Goal: Task Accomplishment & Management: Complete application form

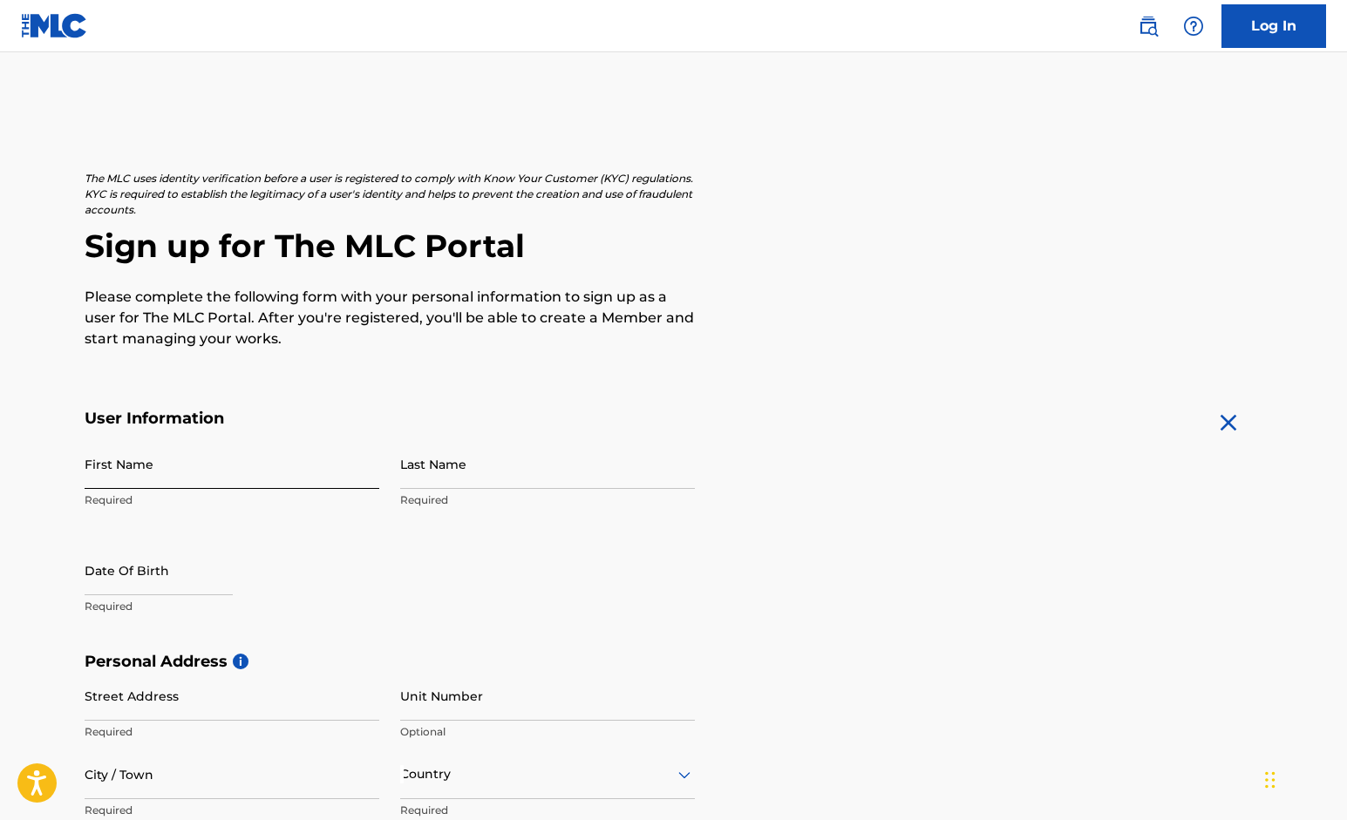
drag, startPoint x: 0, startPoint y: 0, endPoint x: 360, endPoint y: 473, distance: 594.1
type input "[PERSON_NAME]"
select select "8"
select select "2025"
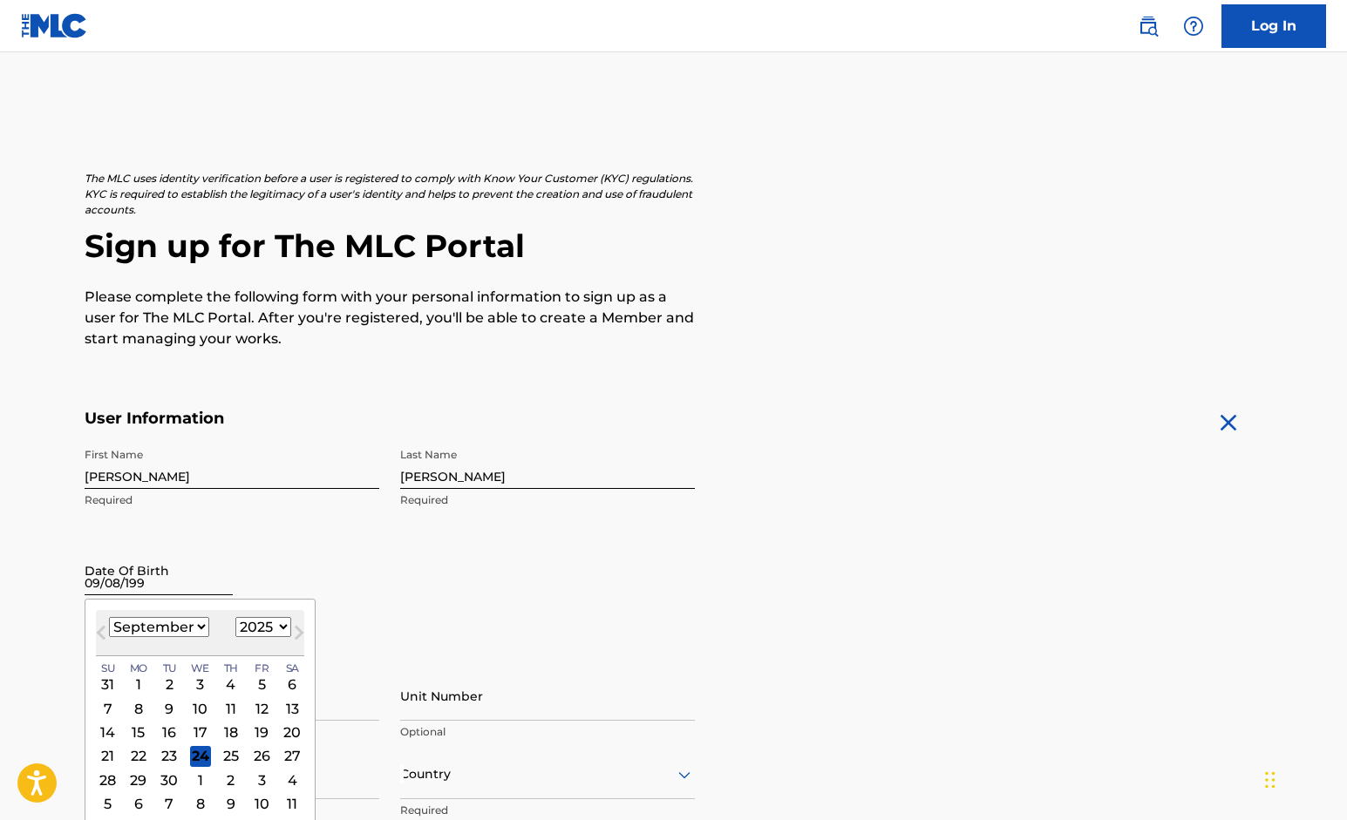
type input "[DATE]"
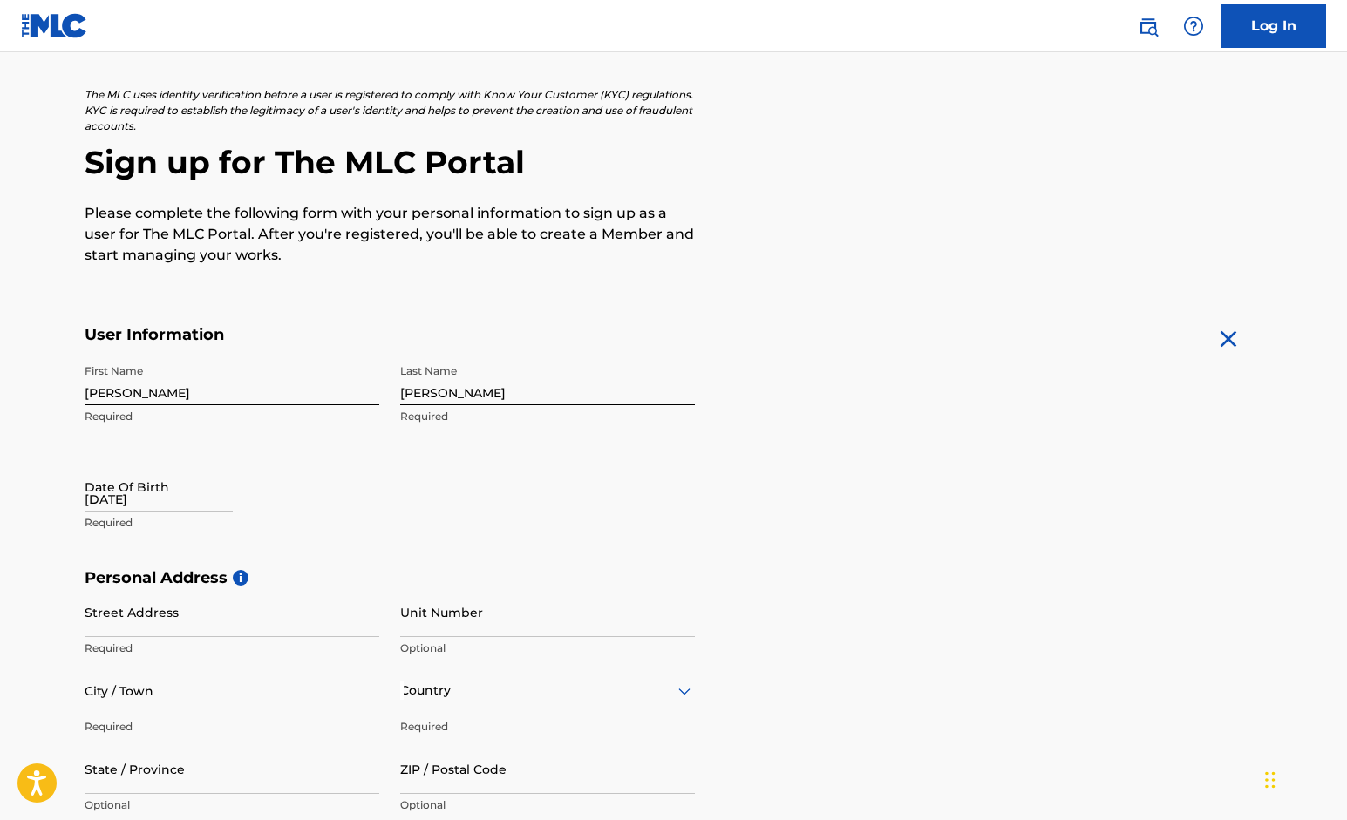
scroll to position [85, 0]
click at [141, 498] on input "[DATE]" at bounding box center [159, 485] width 148 height 50
select select "8"
select select "2025"
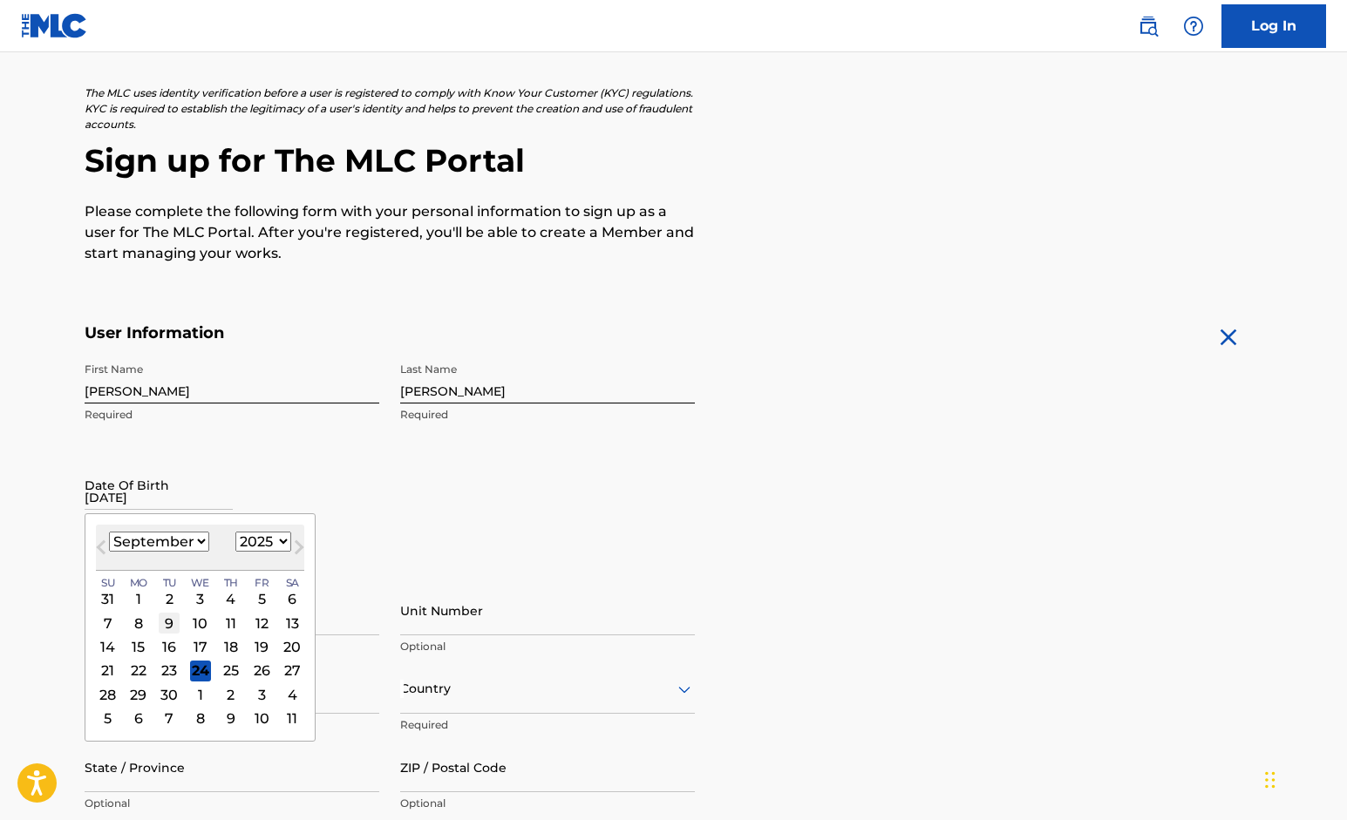
click at [159, 623] on div "9" at bounding box center [169, 623] width 21 height 21
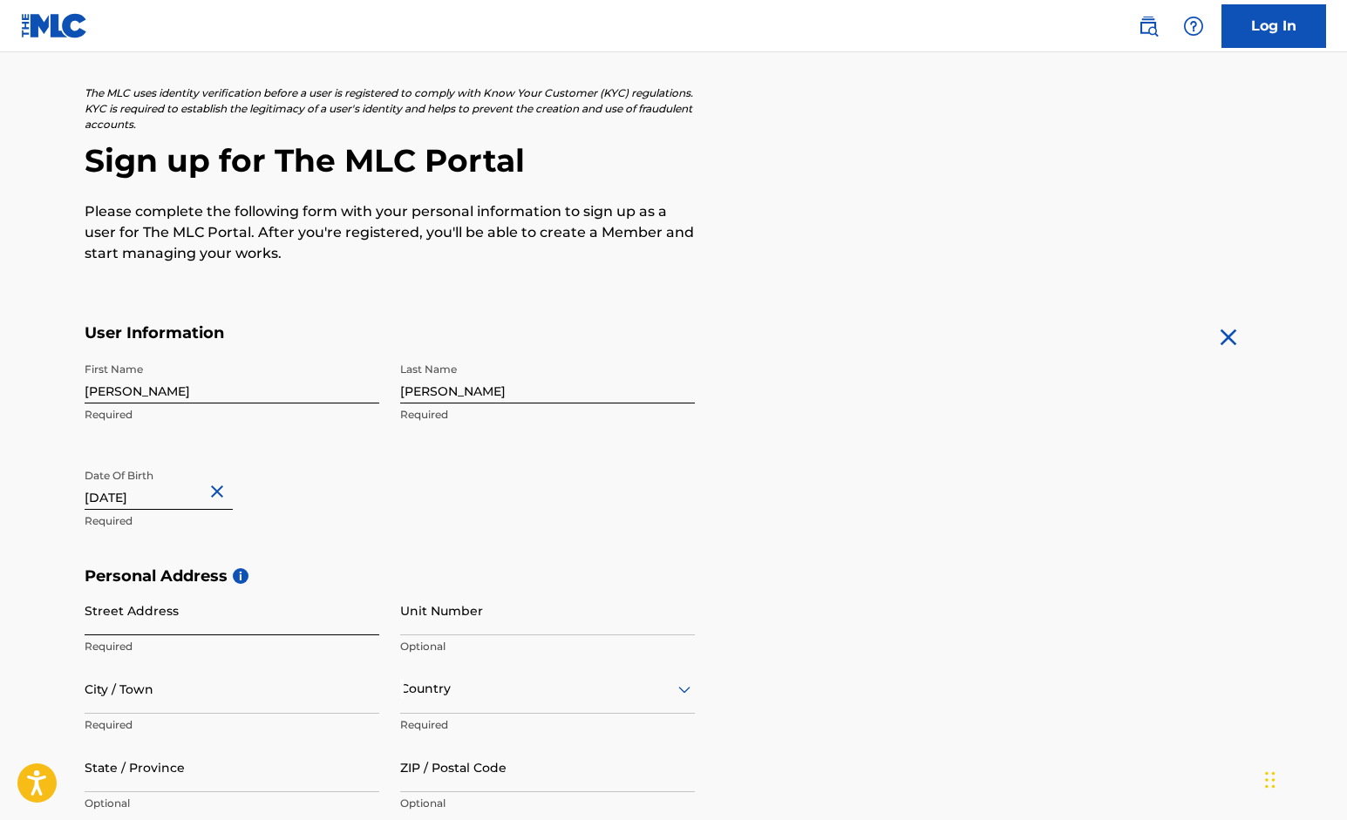
type input "[DATE]"
type input "[STREET_ADDRESS]"
type input "[PERSON_NAME]"
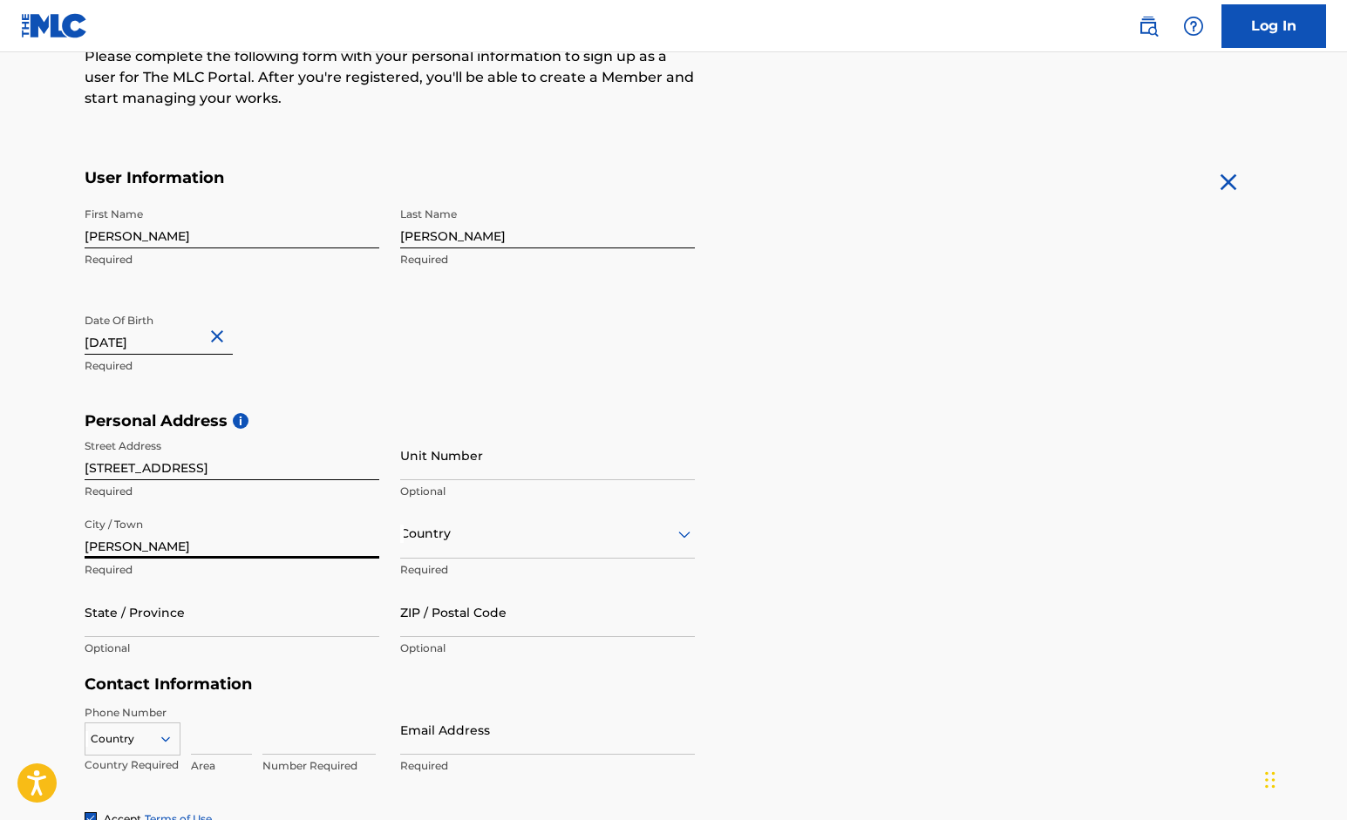
click at [454, 559] on div "Country" at bounding box center [547, 534] width 295 height 50
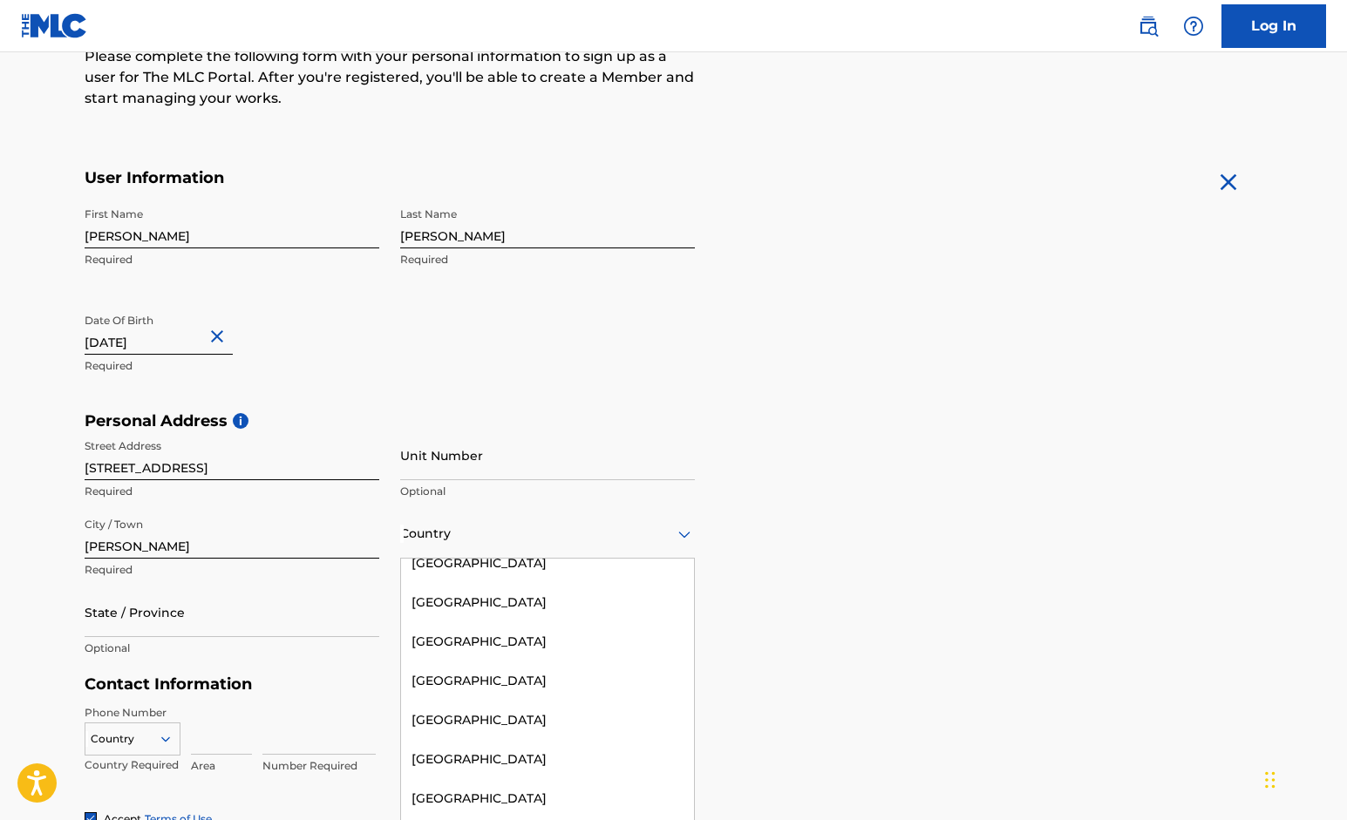
scroll to position [0, 0]
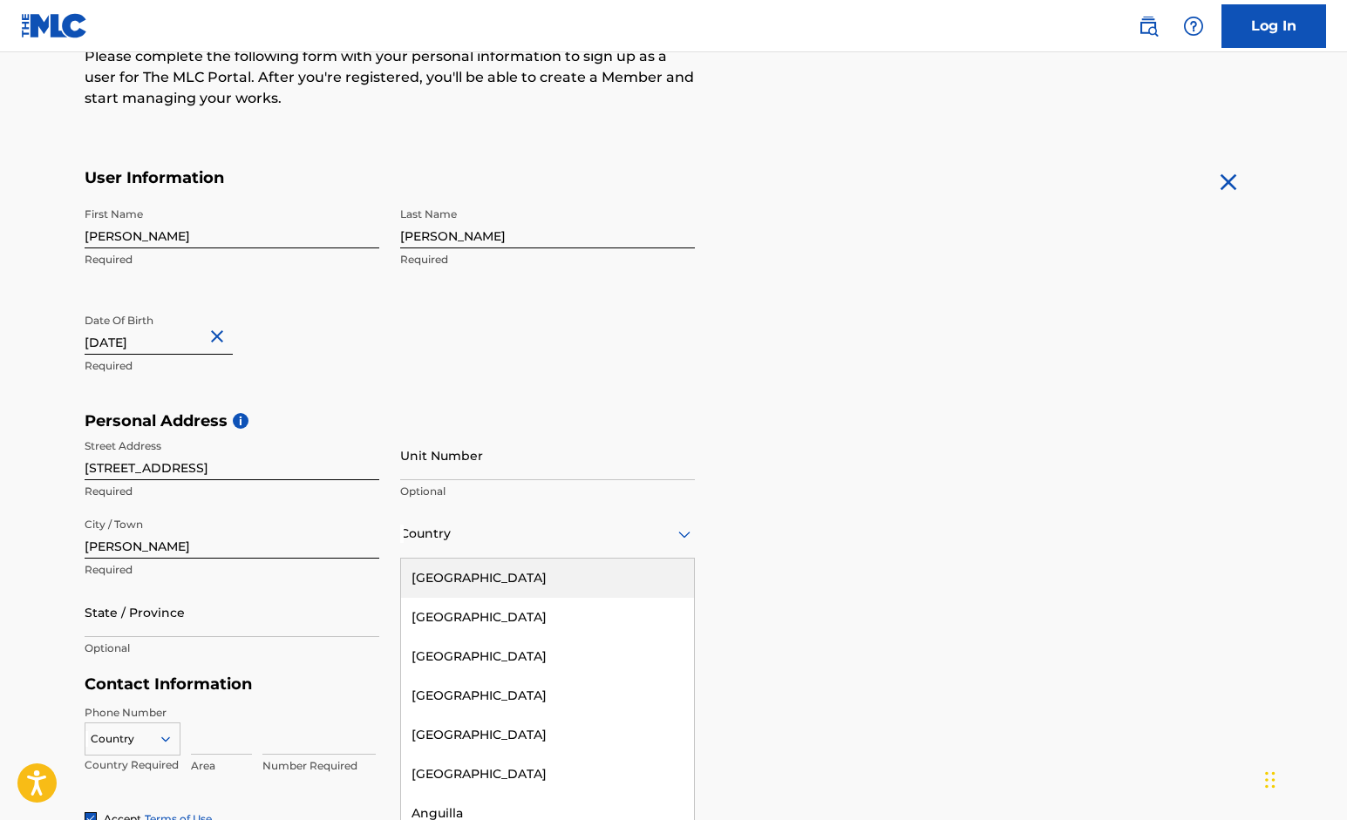
click at [582, 577] on div "[GEOGRAPHIC_DATA]" at bounding box center [547, 578] width 293 height 39
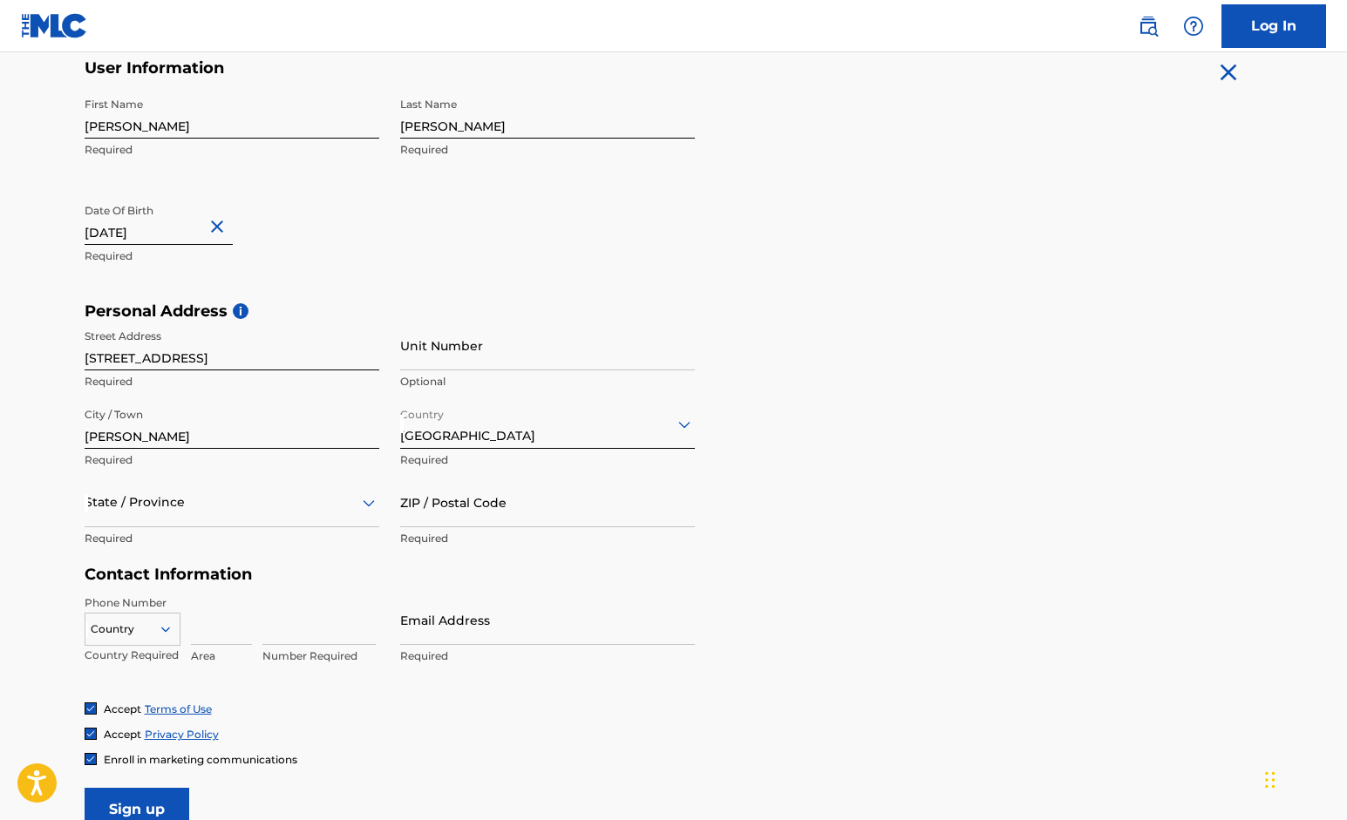
scroll to position [353, 0]
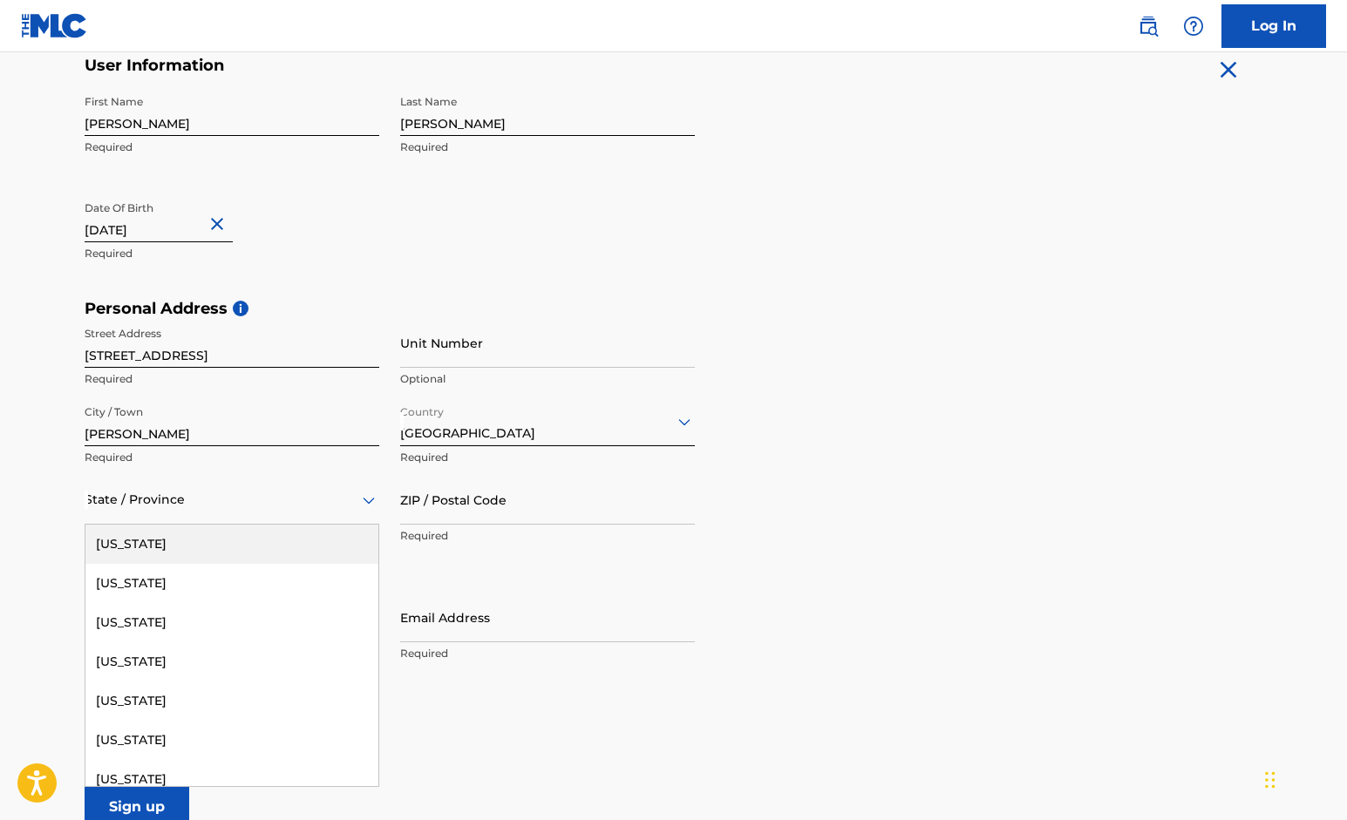
click at [357, 500] on div at bounding box center [232, 500] width 295 height 22
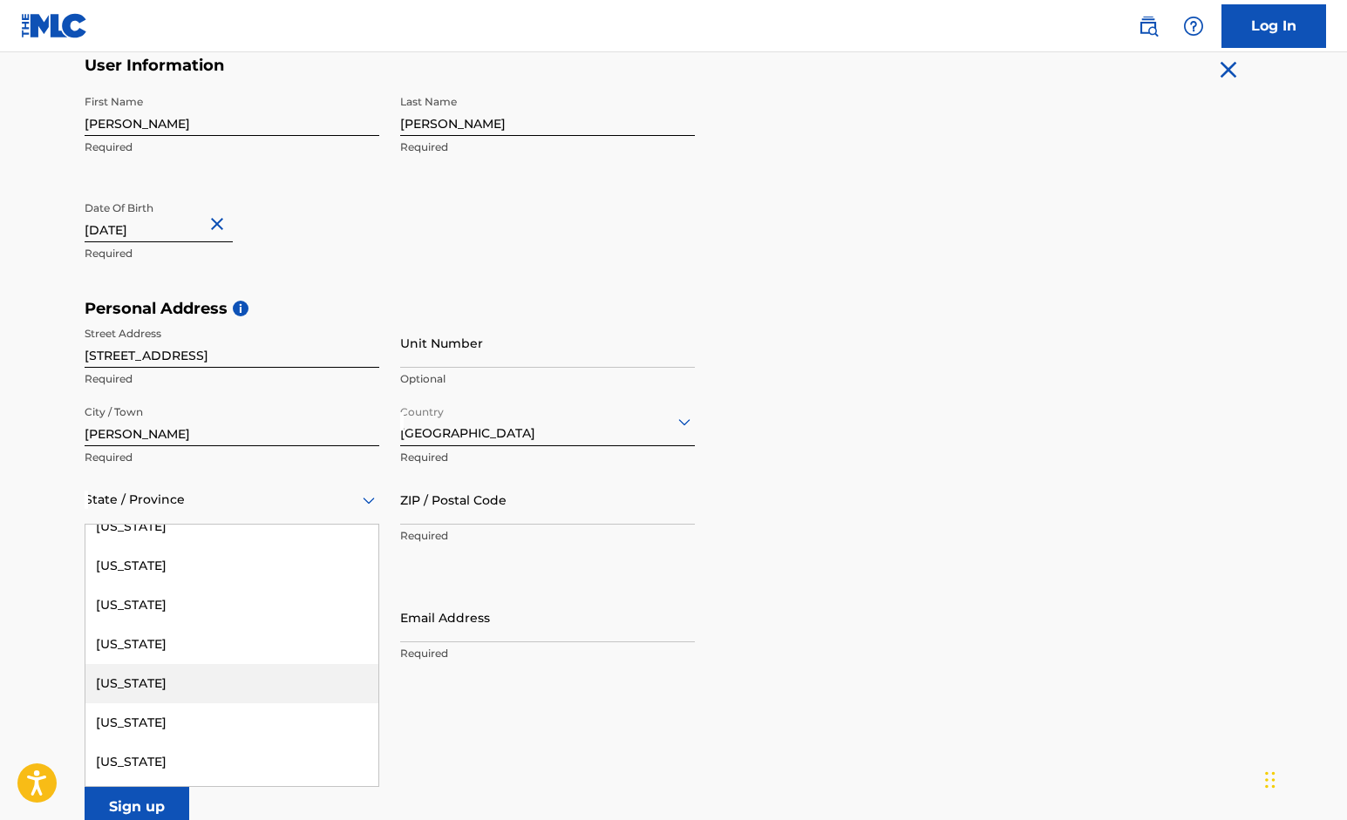
click at [152, 677] on div "[US_STATE]" at bounding box center [231, 683] width 293 height 39
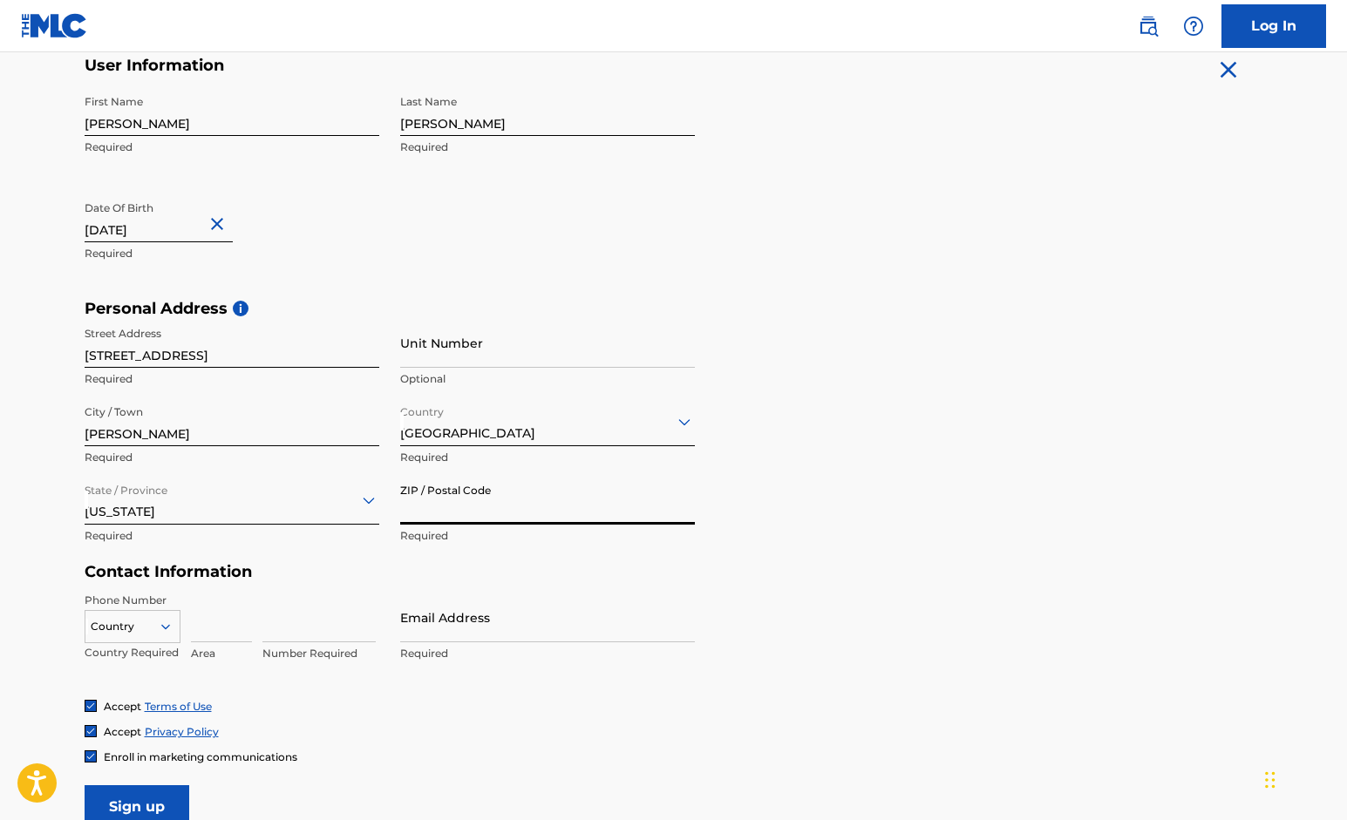
type input "5"
type input "75126"
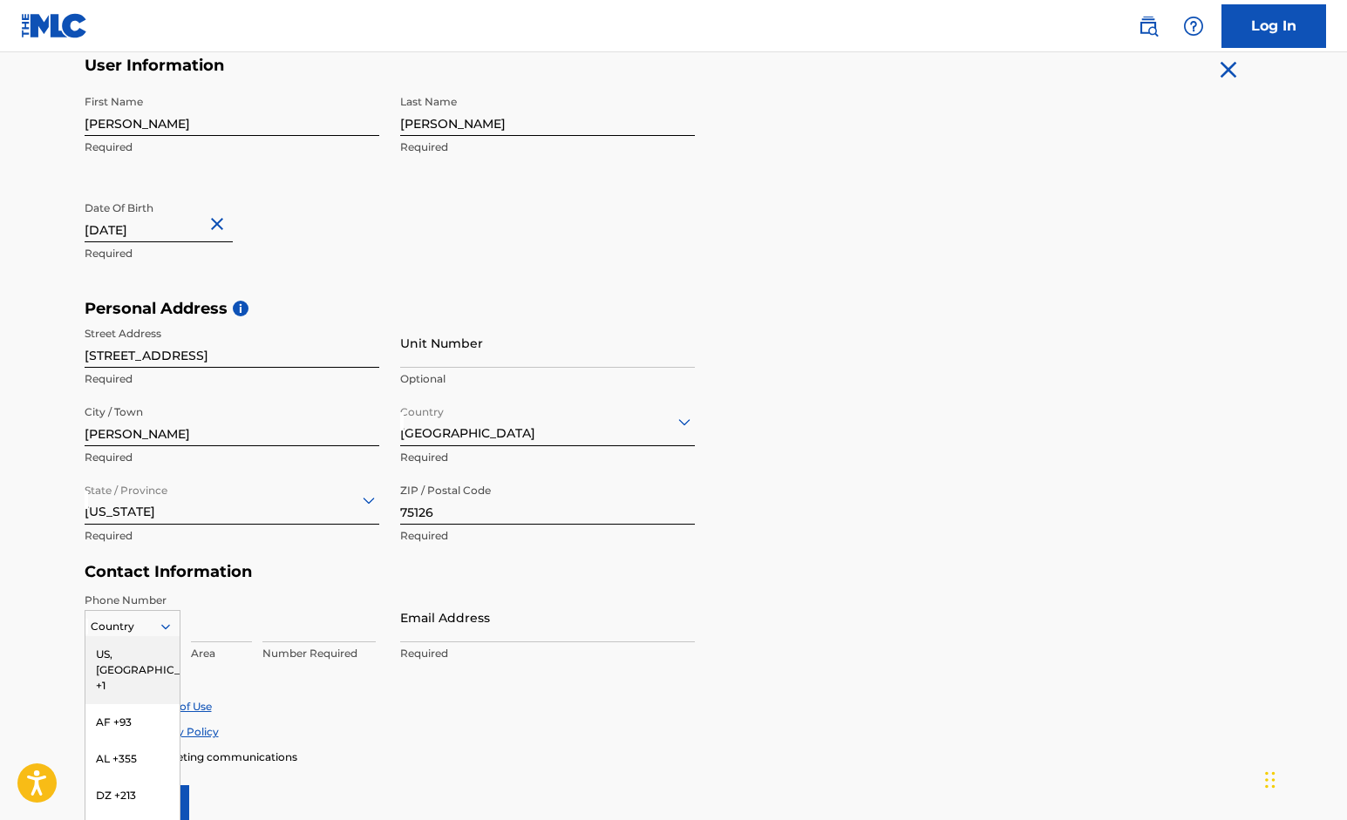
scroll to position [430, 0]
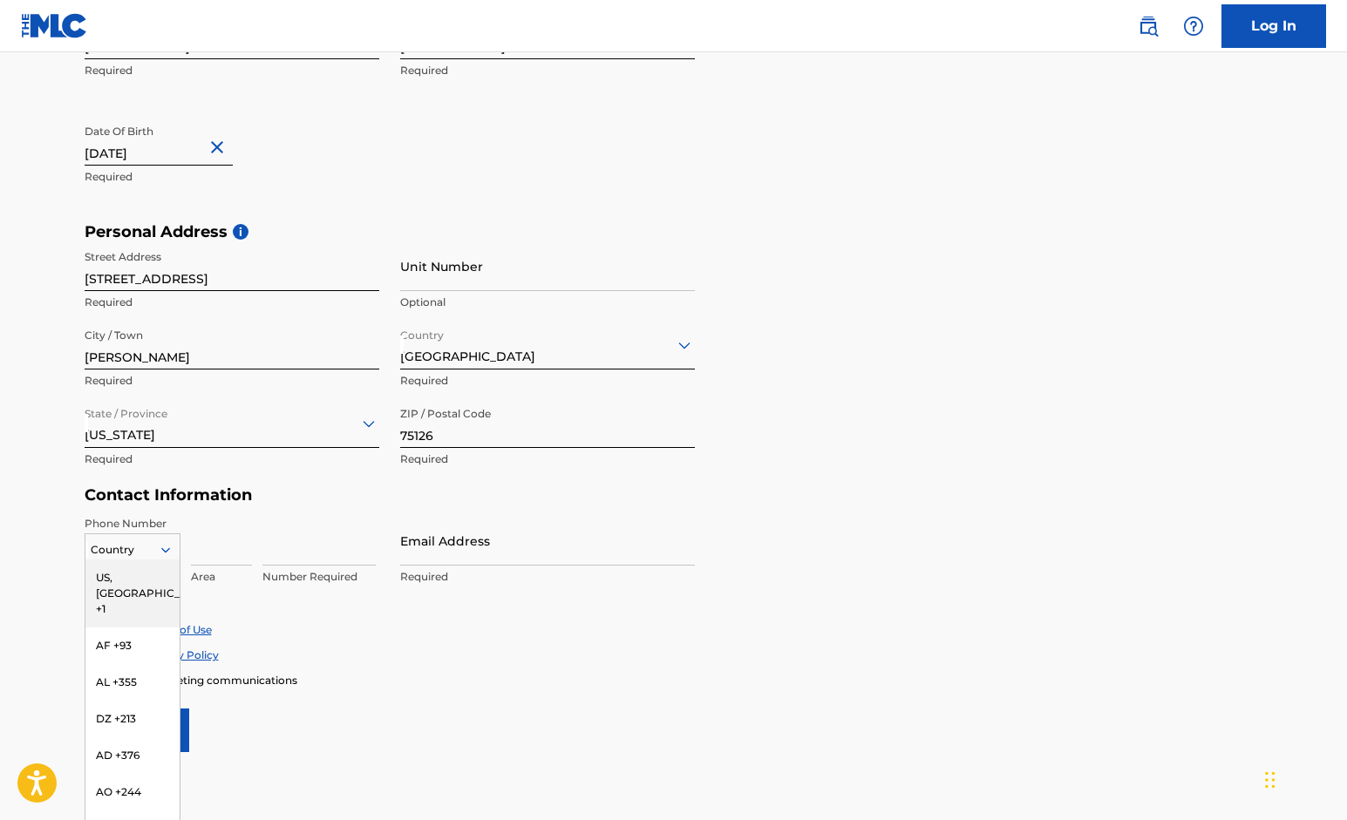
click at [166, 560] on div "US, [GEOGRAPHIC_DATA] +1, 1 of 216. 216 results available. Use Up and Down to c…" at bounding box center [133, 547] width 96 height 26
click at [139, 574] on div "US, [GEOGRAPHIC_DATA] +1" at bounding box center [132, 594] width 94 height 68
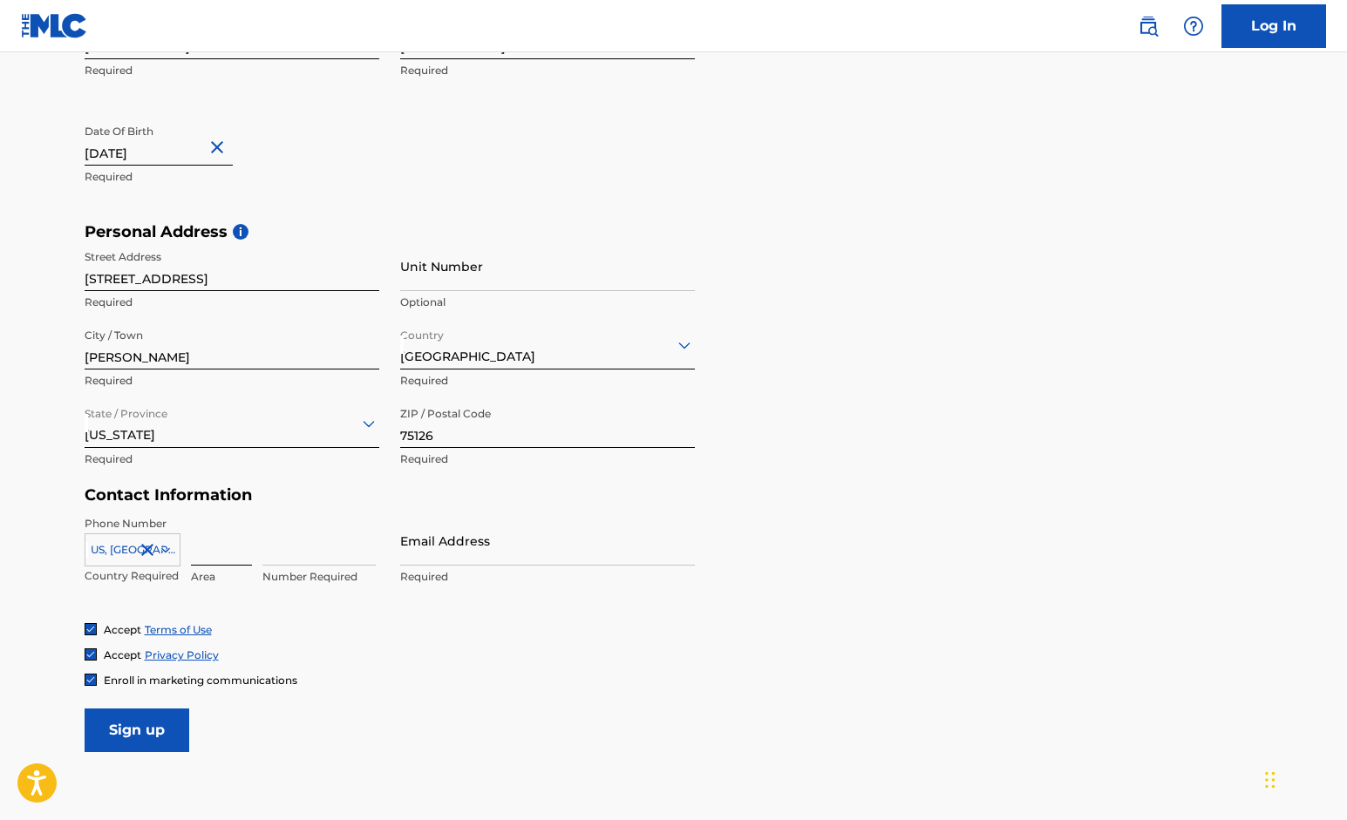
click at [219, 547] on input at bounding box center [221, 541] width 61 height 50
type input "214"
type input "5837912"
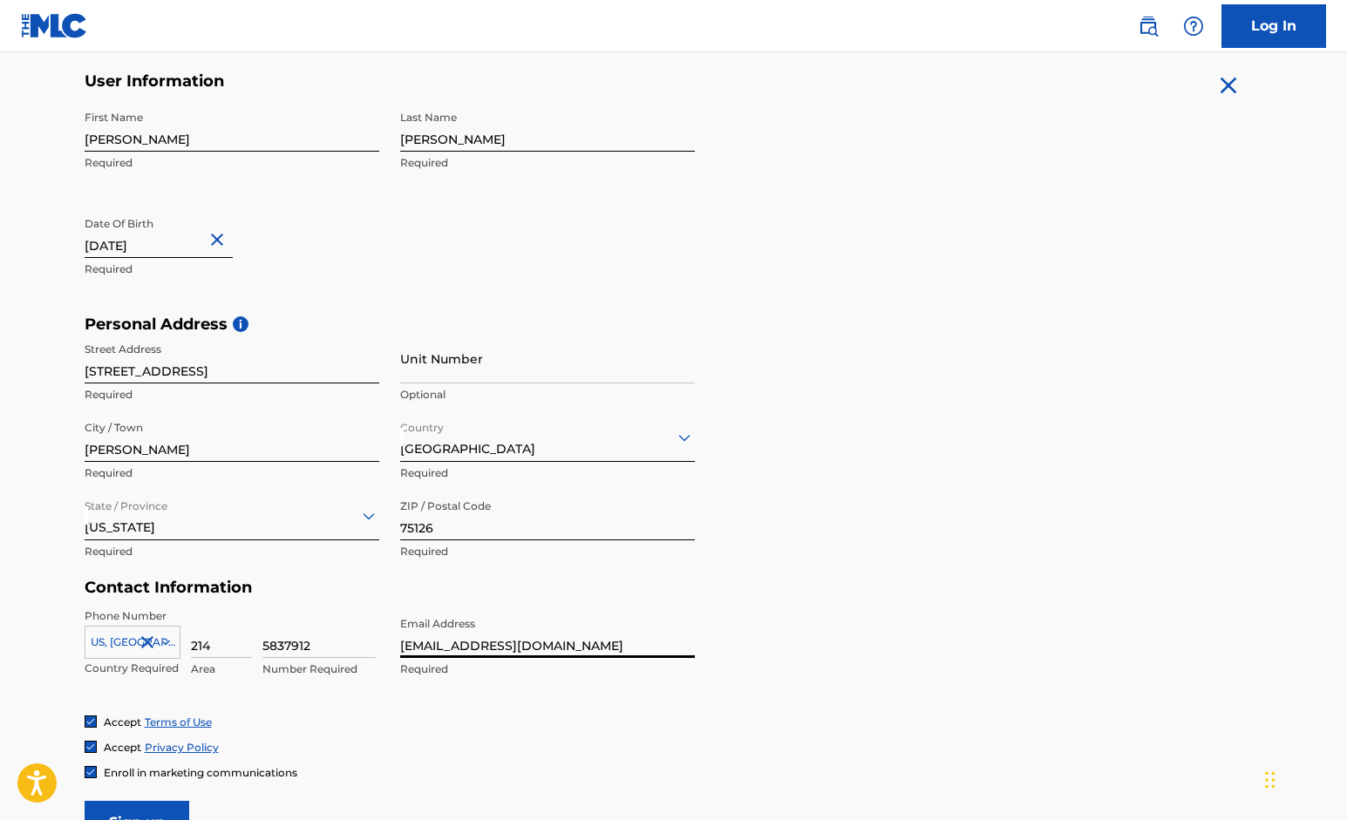
scroll to position [541, 0]
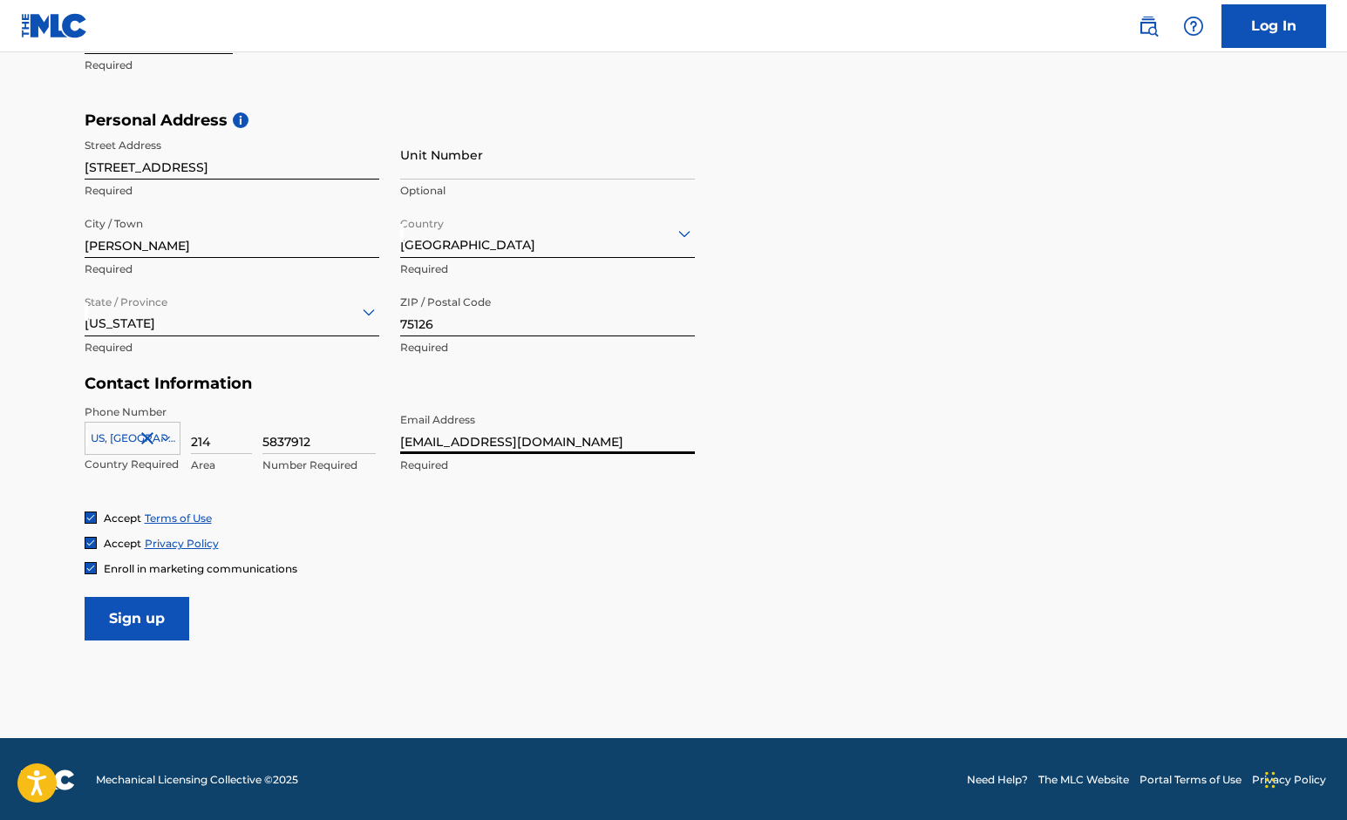
type input "[EMAIL_ADDRESS][DOMAIN_NAME]"
click at [92, 565] on img at bounding box center [90, 568] width 10 height 10
click at [92, 565] on div at bounding box center [91, 568] width 12 height 12
click at [92, 567] on img at bounding box center [90, 568] width 10 height 10
click at [108, 612] on input "Sign up" at bounding box center [137, 619] width 105 height 44
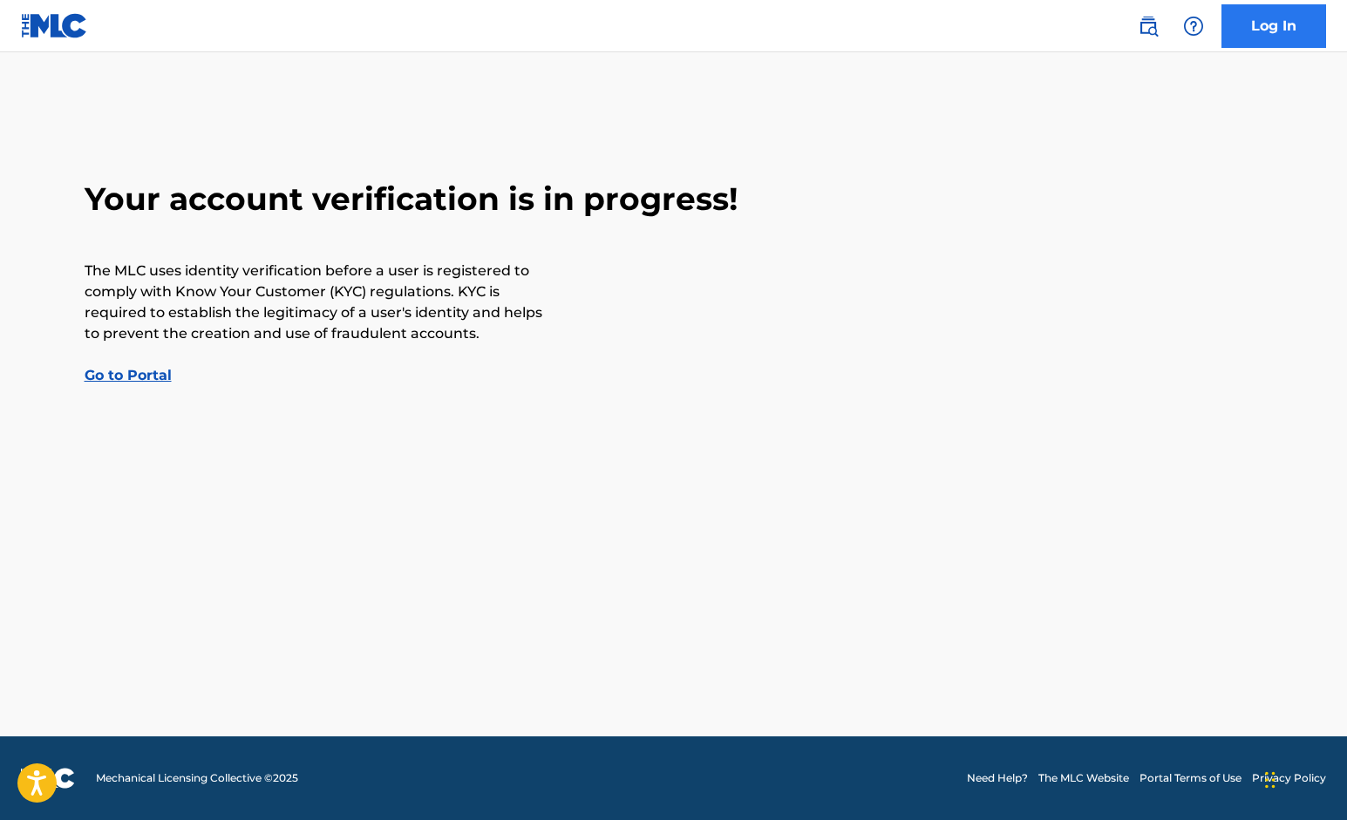
click at [1257, 24] on link "Log In" at bounding box center [1273, 26] width 105 height 44
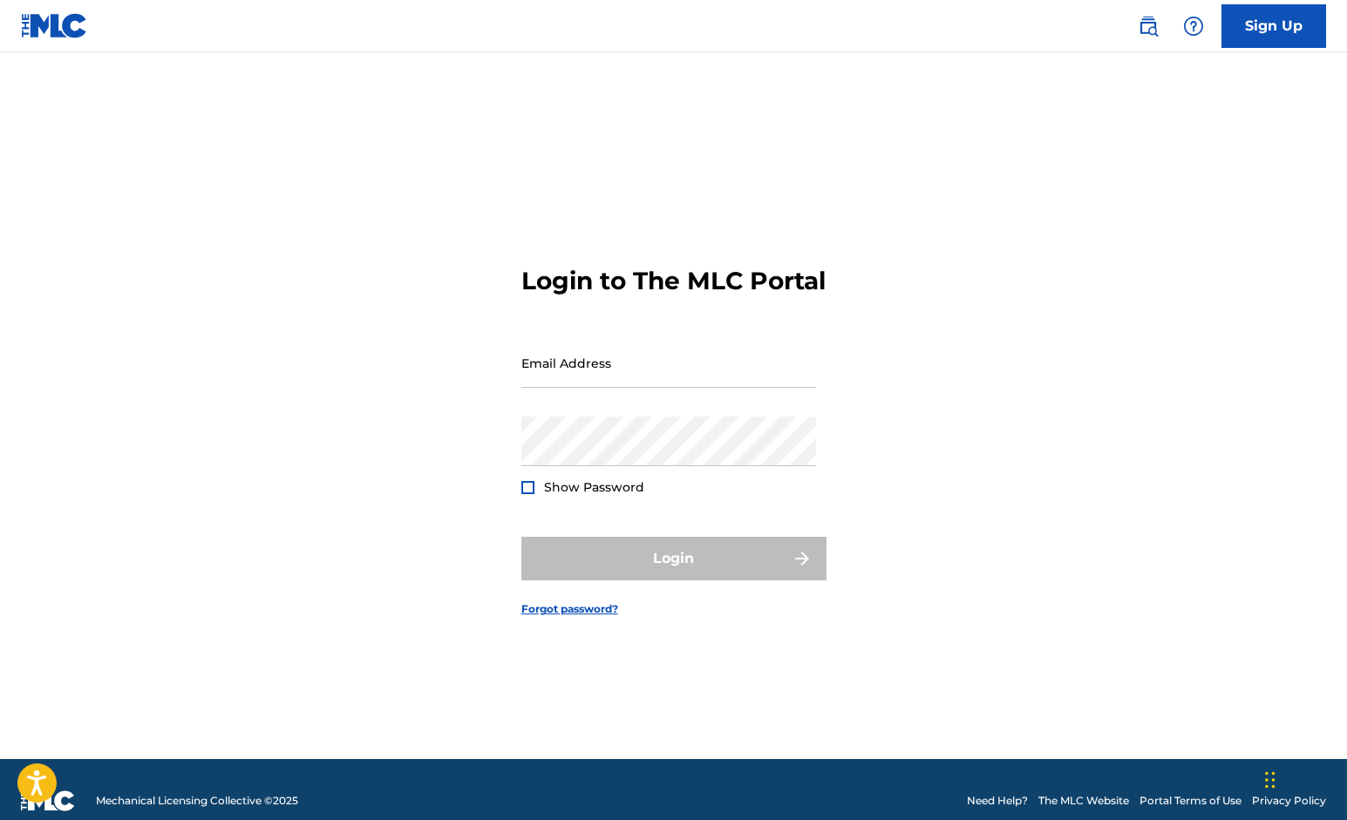
click at [568, 405] on div "Email Address" at bounding box center [668, 377] width 295 height 78
type input "[EMAIL_ADDRESS][DOMAIN_NAME]"
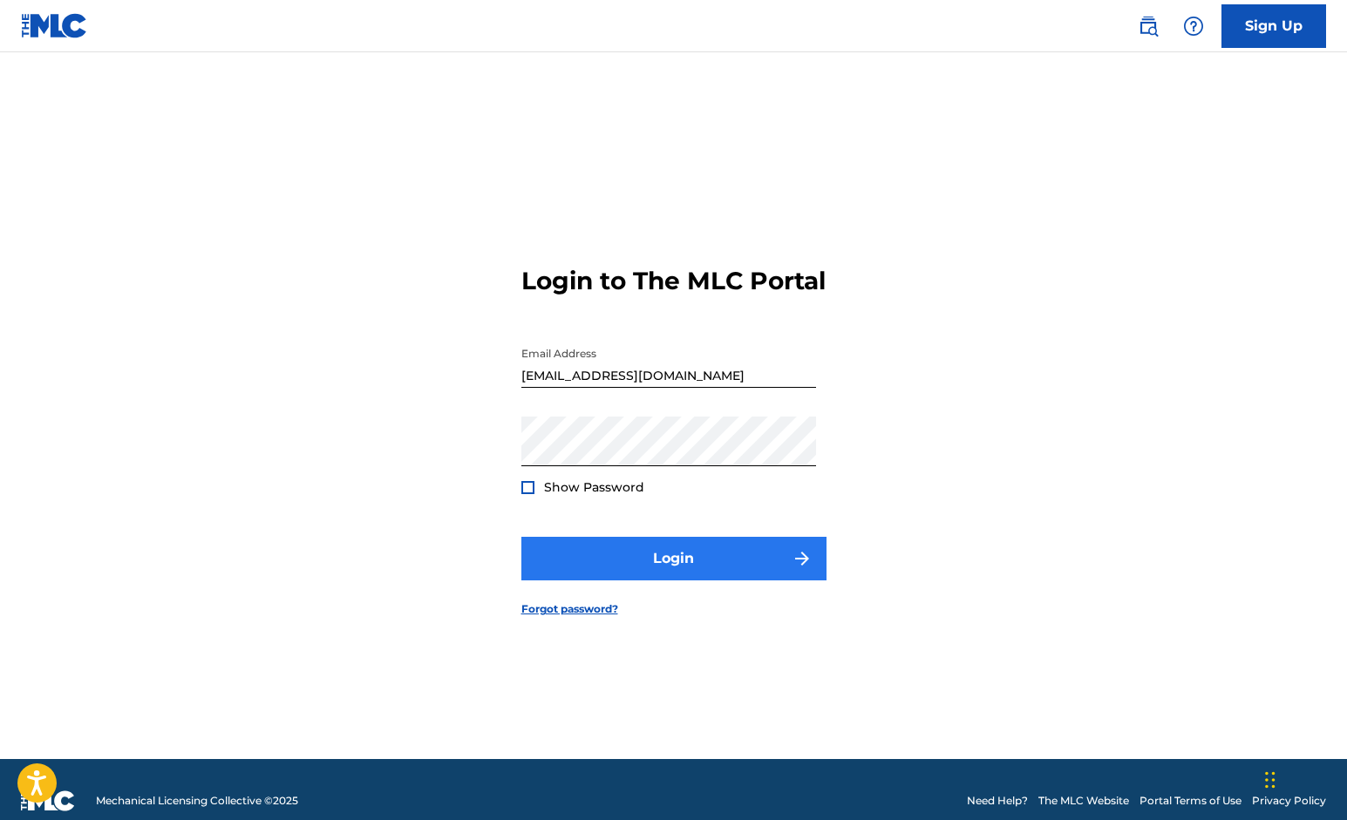
click at [612, 564] on button "Login" at bounding box center [673, 559] width 305 height 44
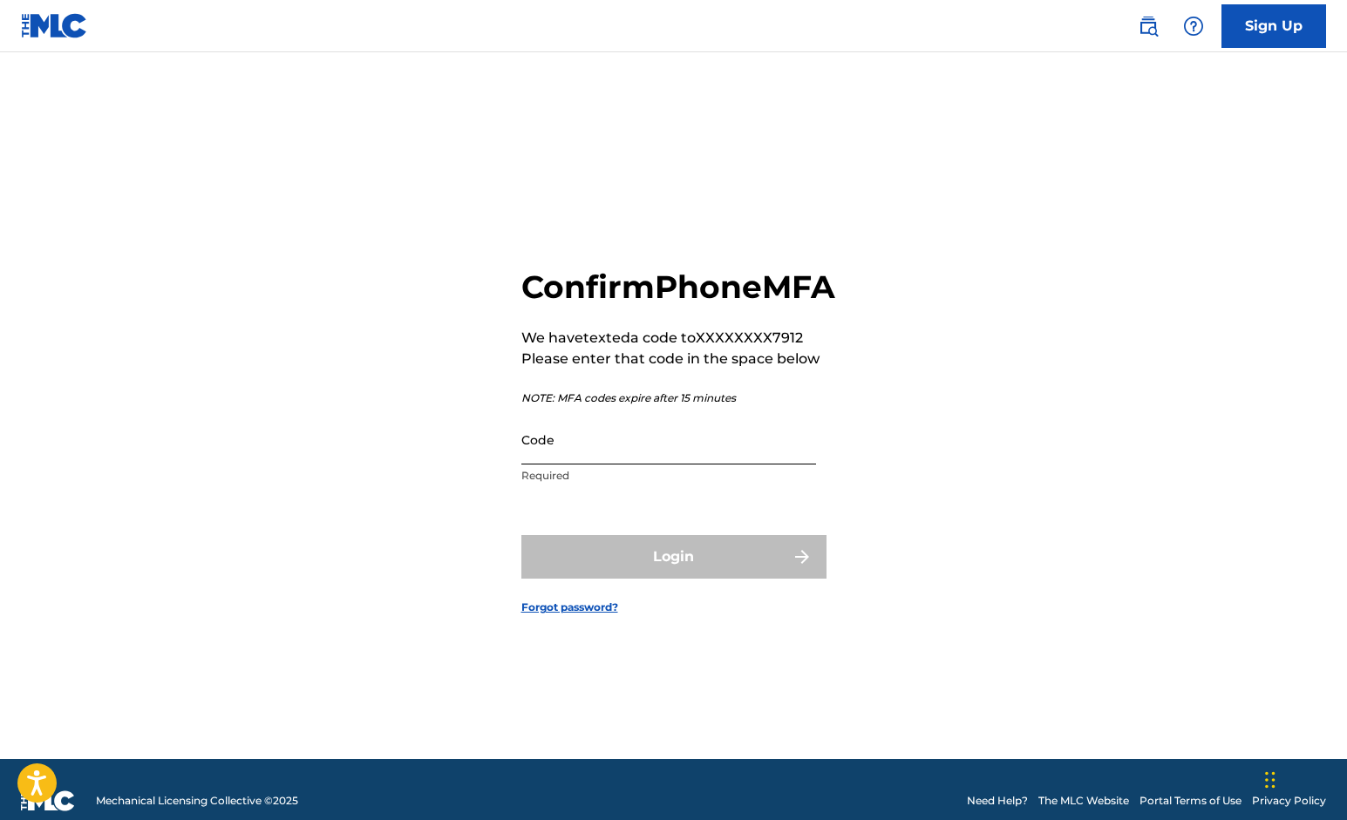
click at [622, 465] on input "Code" at bounding box center [668, 440] width 295 height 50
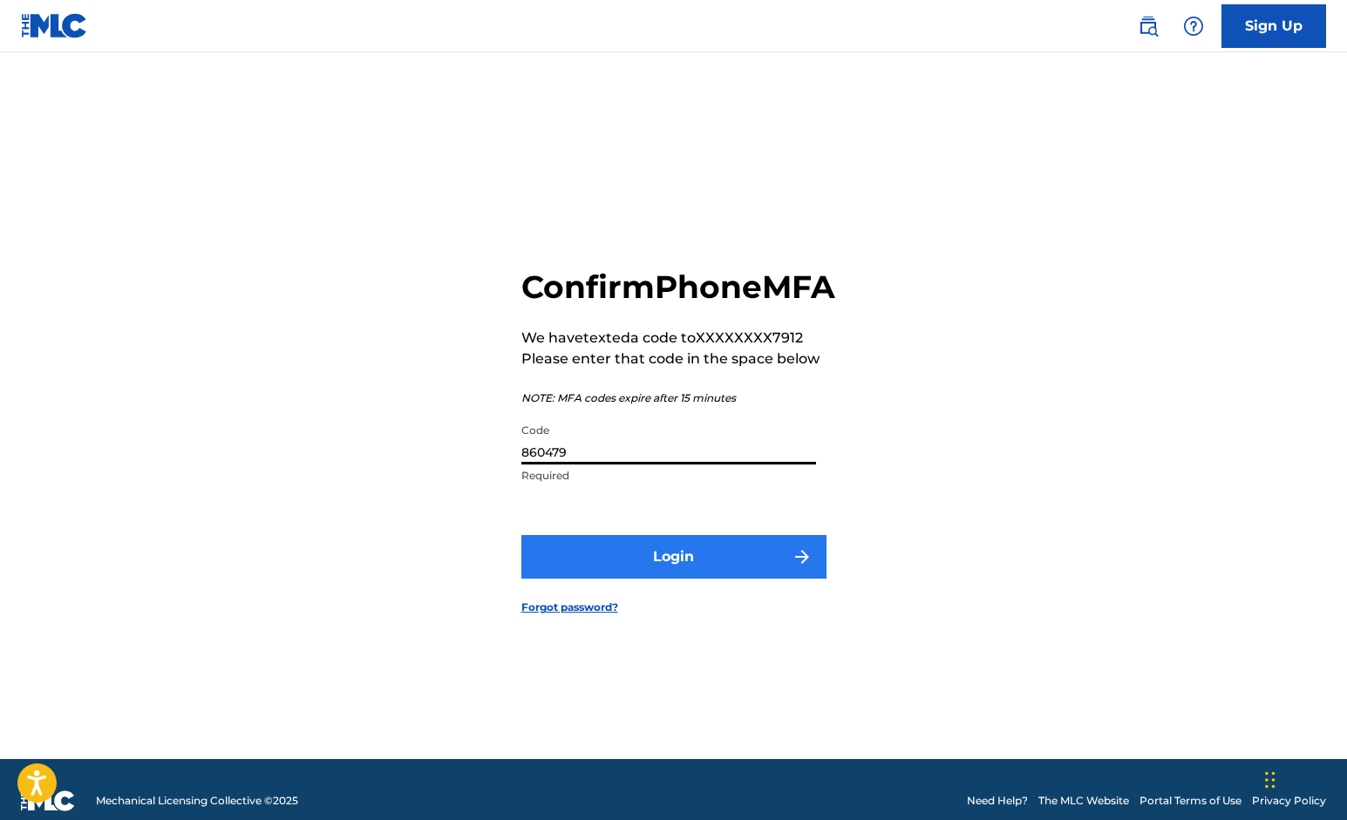
type input "860479"
click at [659, 579] on button "Login" at bounding box center [673, 557] width 305 height 44
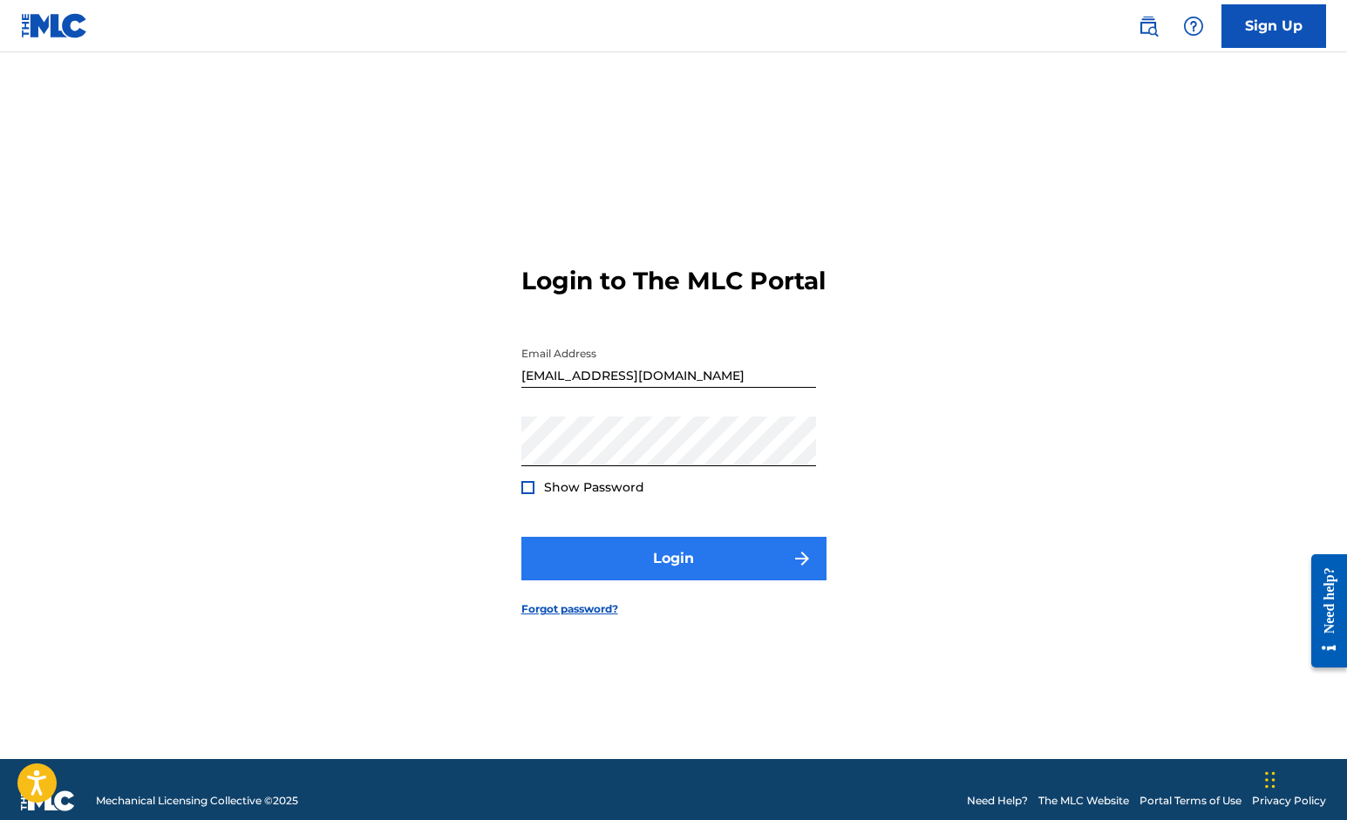
click at [602, 560] on button "Login" at bounding box center [673, 559] width 305 height 44
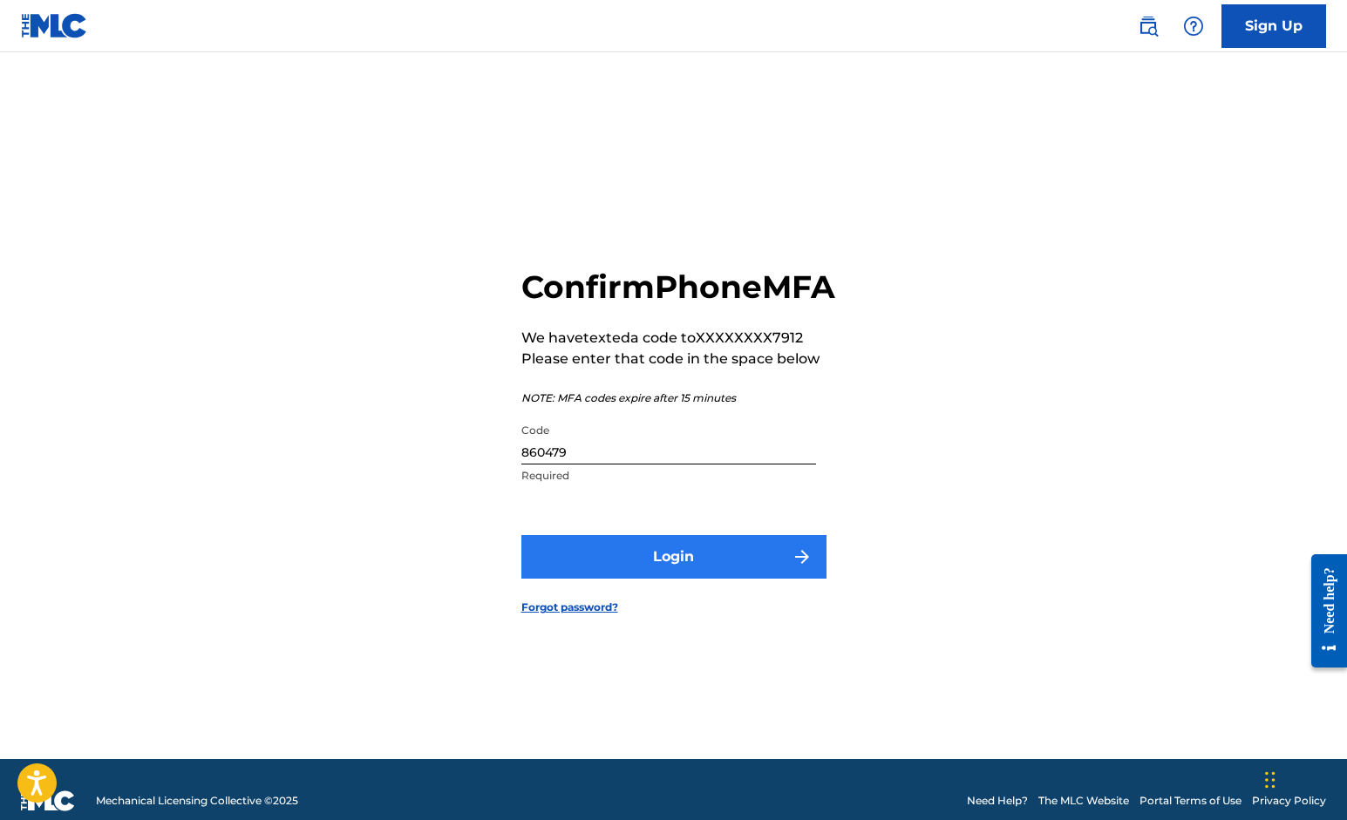
click at [602, 575] on button "Login" at bounding box center [673, 557] width 305 height 44
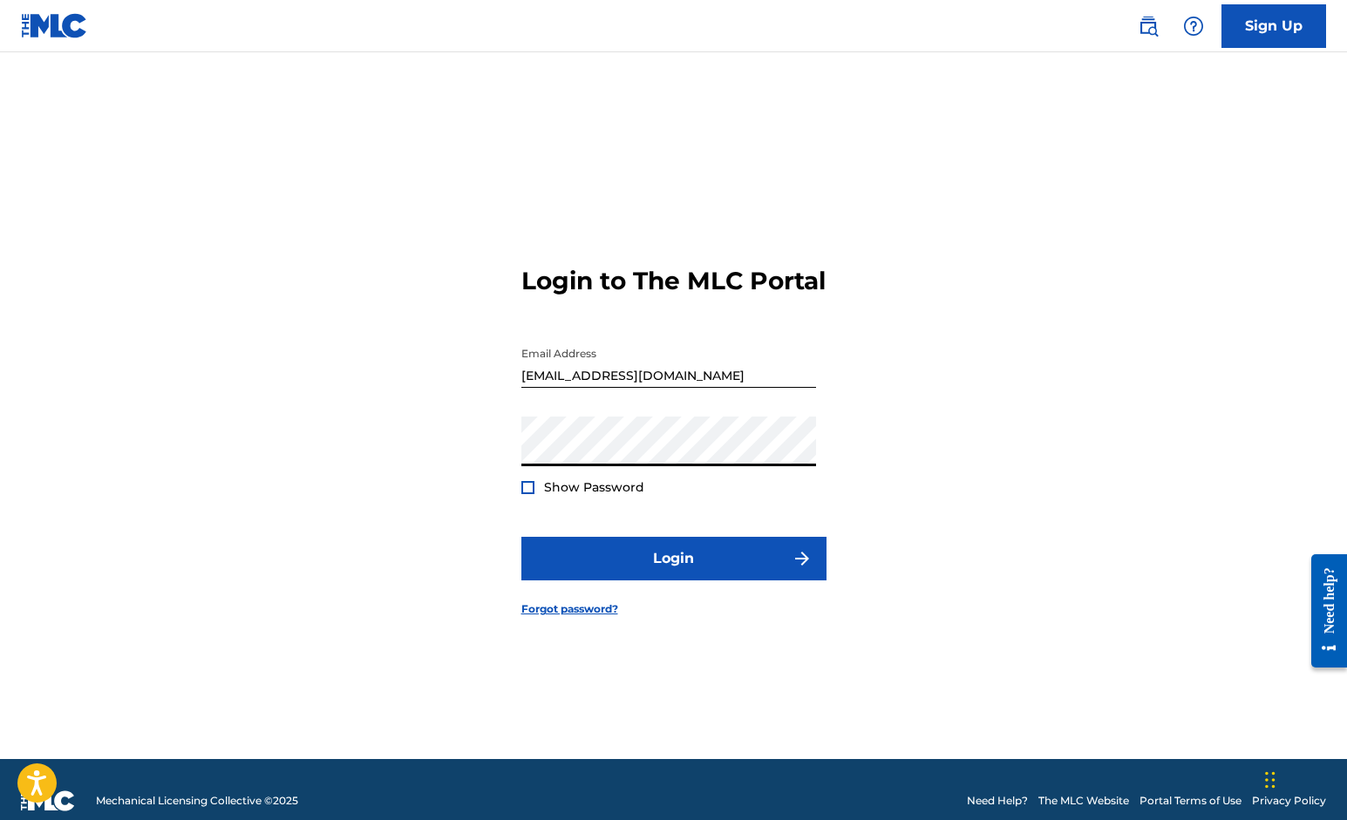
click at [471, 462] on div "Login to The MLC Portal Email Address [EMAIL_ADDRESS][DOMAIN_NAME] Password Sho…" at bounding box center [674, 427] width 1221 height 663
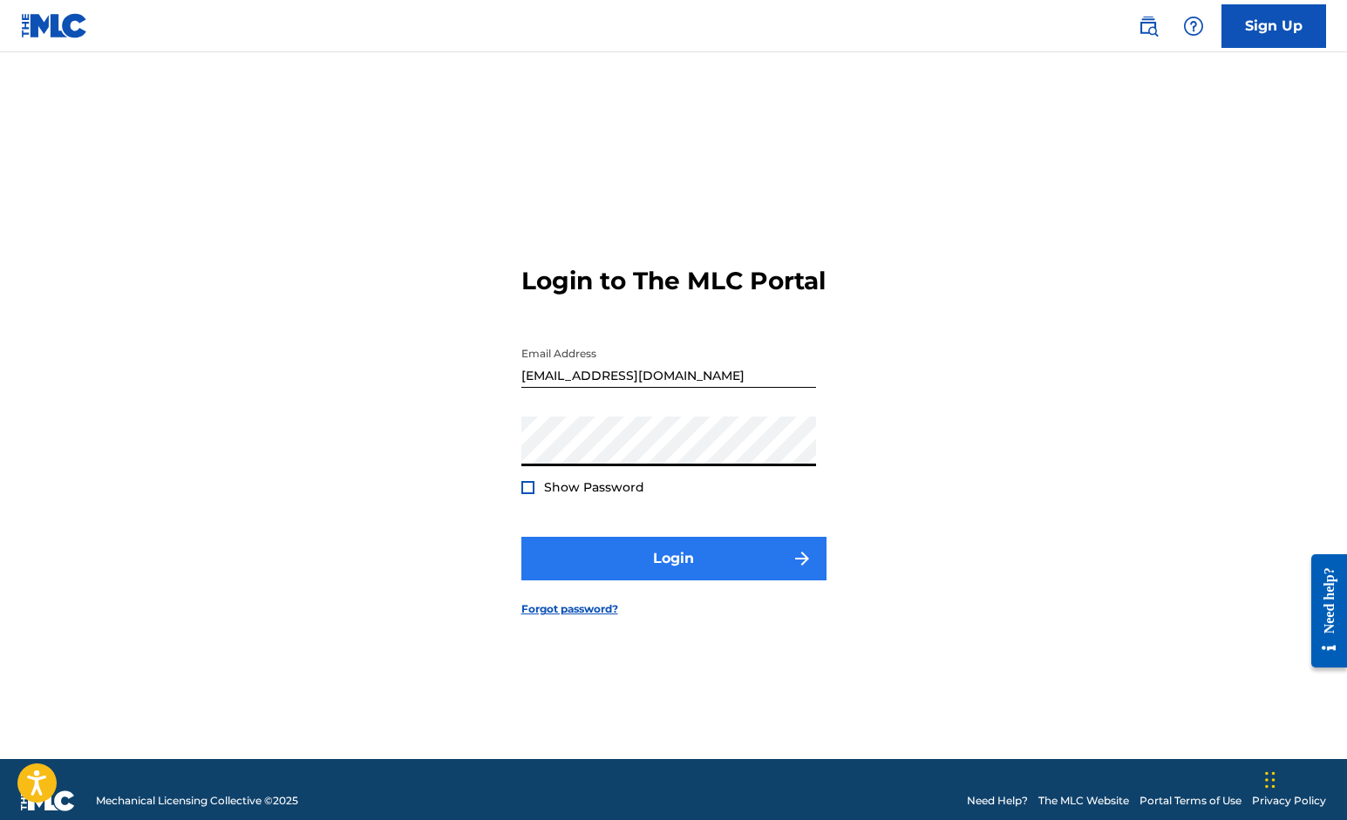
click at [561, 575] on button "Login" at bounding box center [673, 559] width 305 height 44
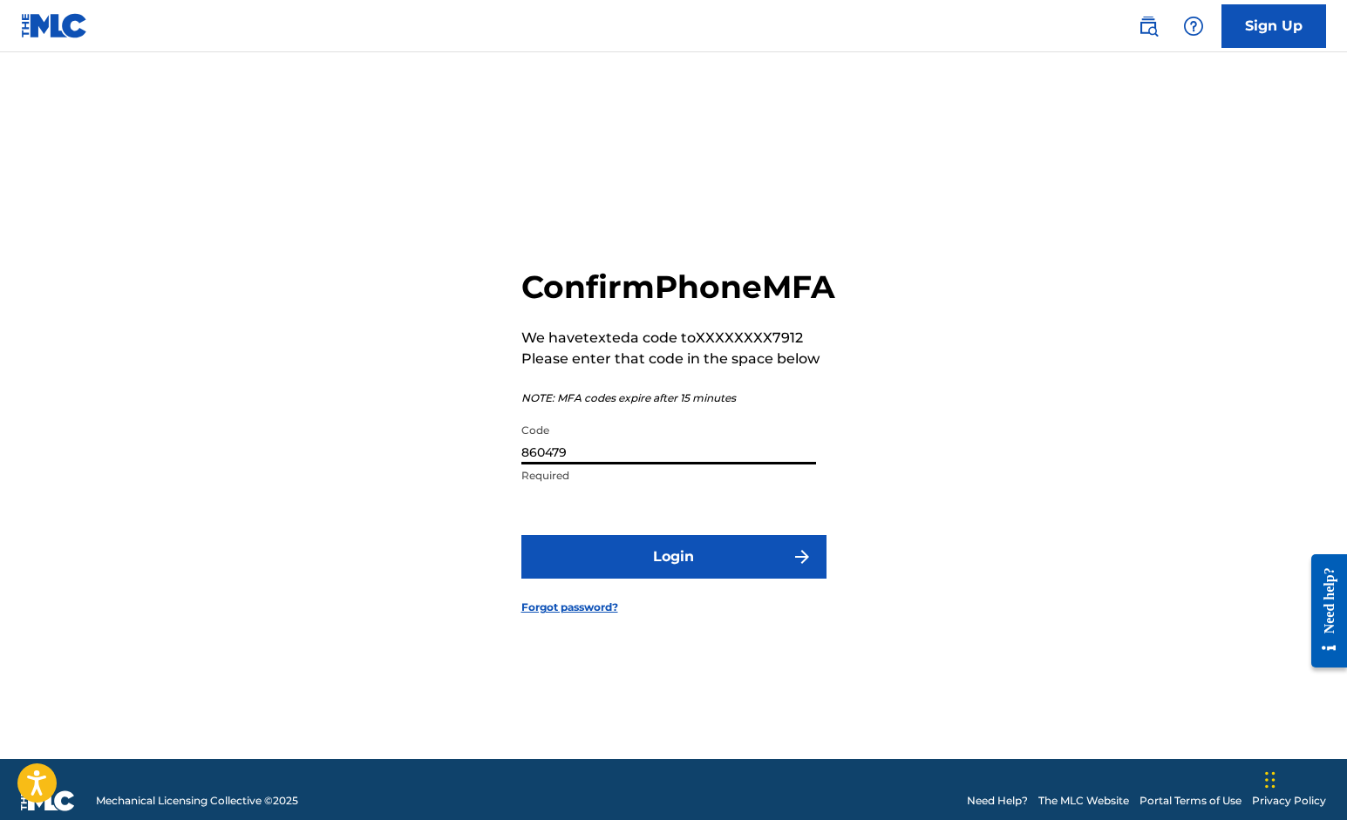
drag, startPoint x: 587, startPoint y: 481, endPoint x: 486, endPoint y: 463, distance: 101.9
click at [486, 463] on div "Confirm Phone MFA We have texted a code to XXXXXXXX7912 Please enter that code …" at bounding box center [674, 427] width 1221 height 663
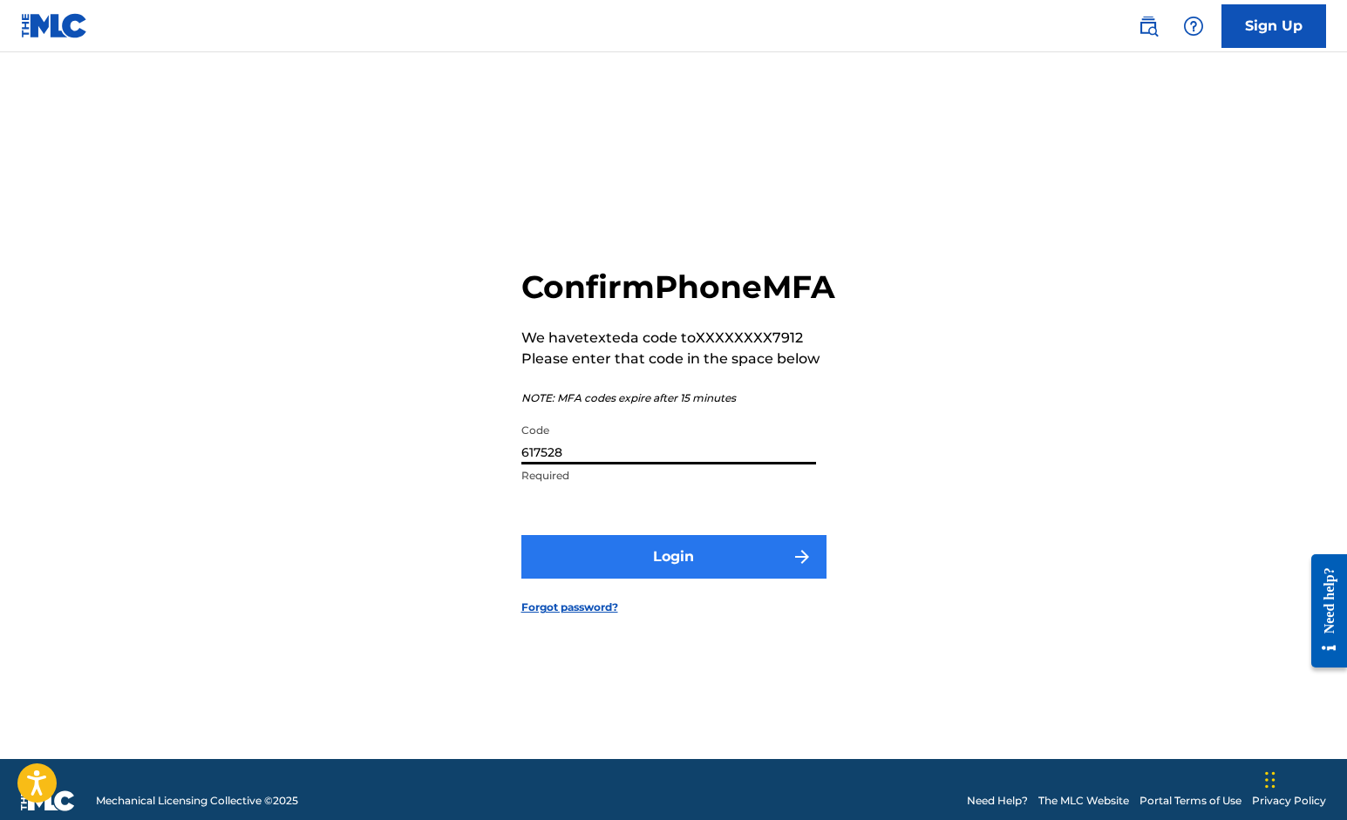
type input "617528"
click at [607, 569] on button "Login" at bounding box center [673, 557] width 305 height 44
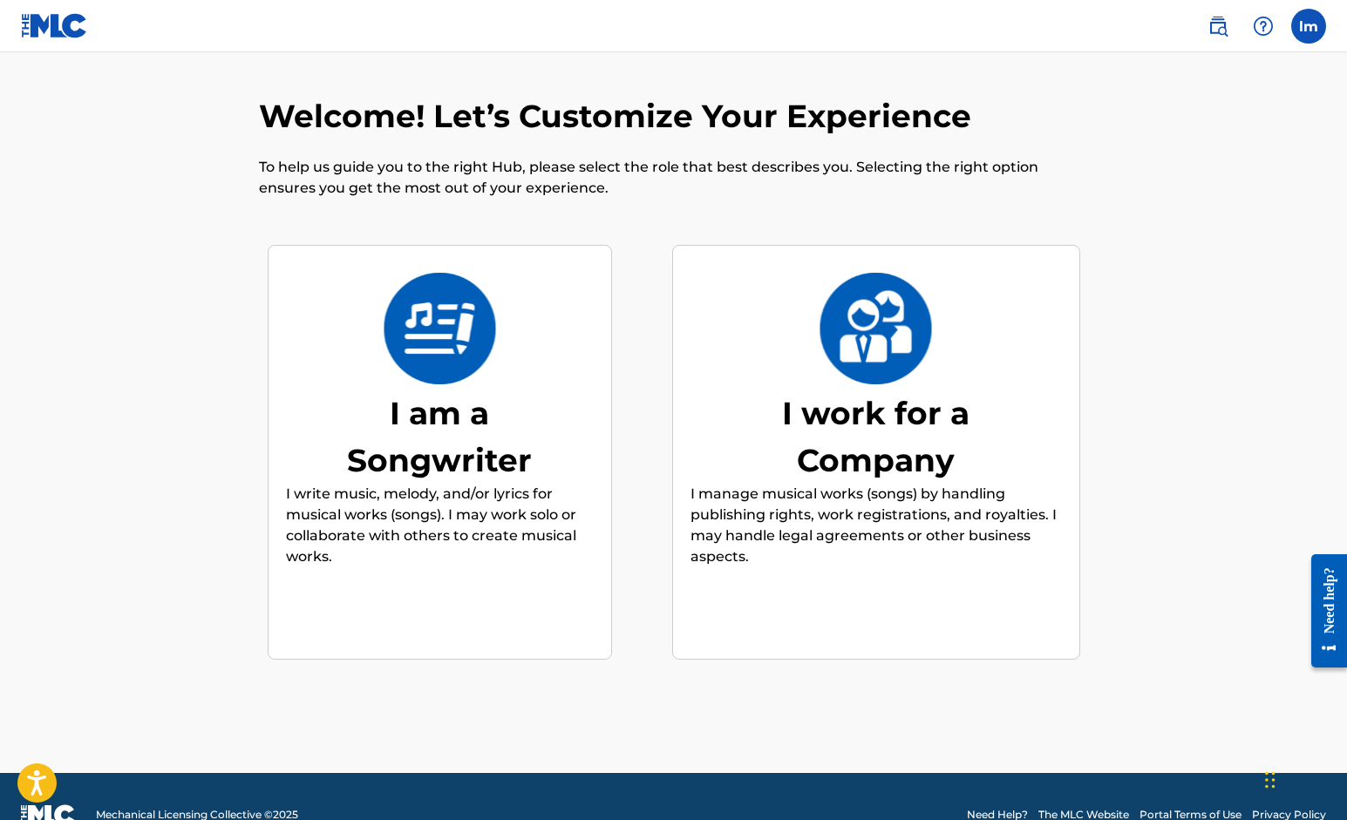
scroll to position [2, 0]
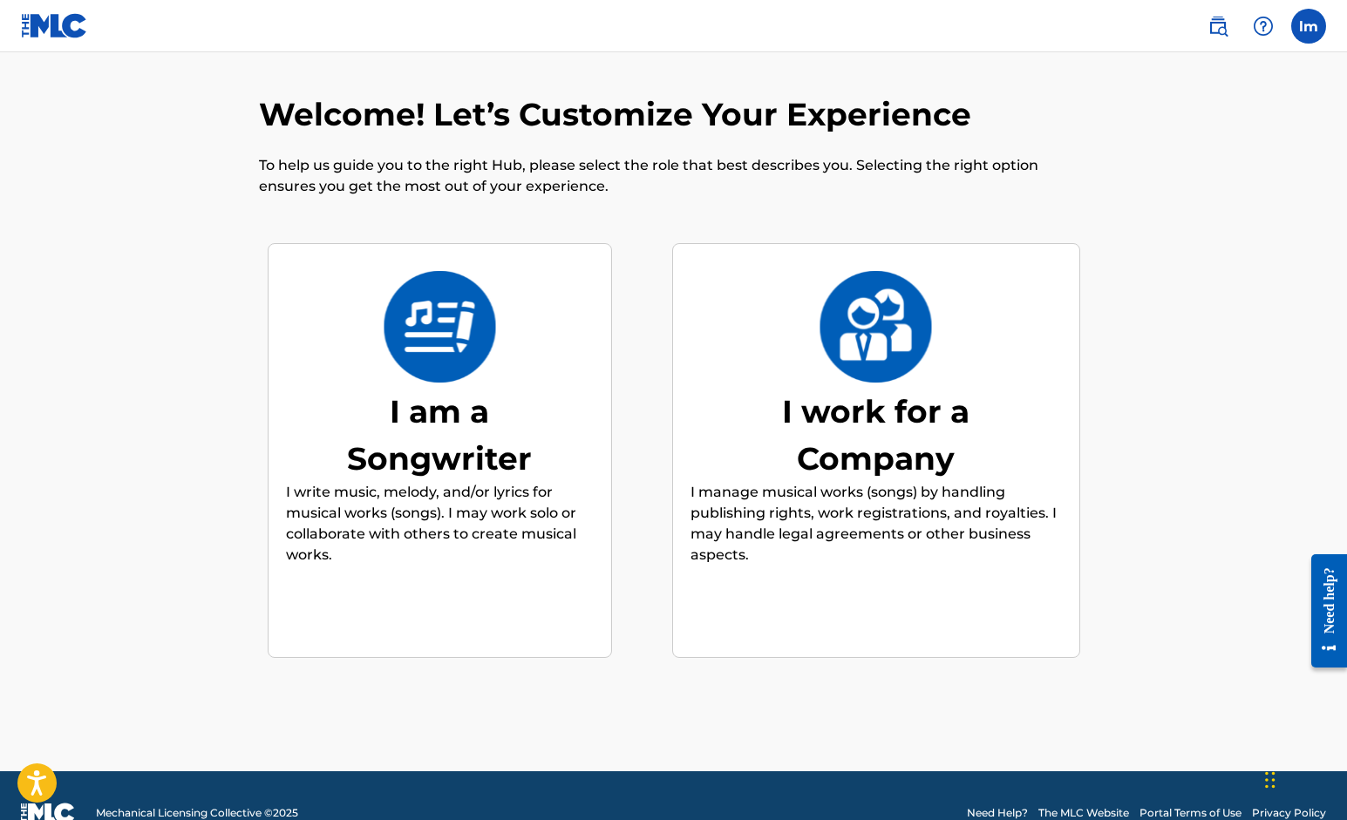
click at [439, 530] on p "I write music, melody, and/or lyrics for musical works (songs). I may work solo…" at bounding box center [440, 524] width 308 height 84
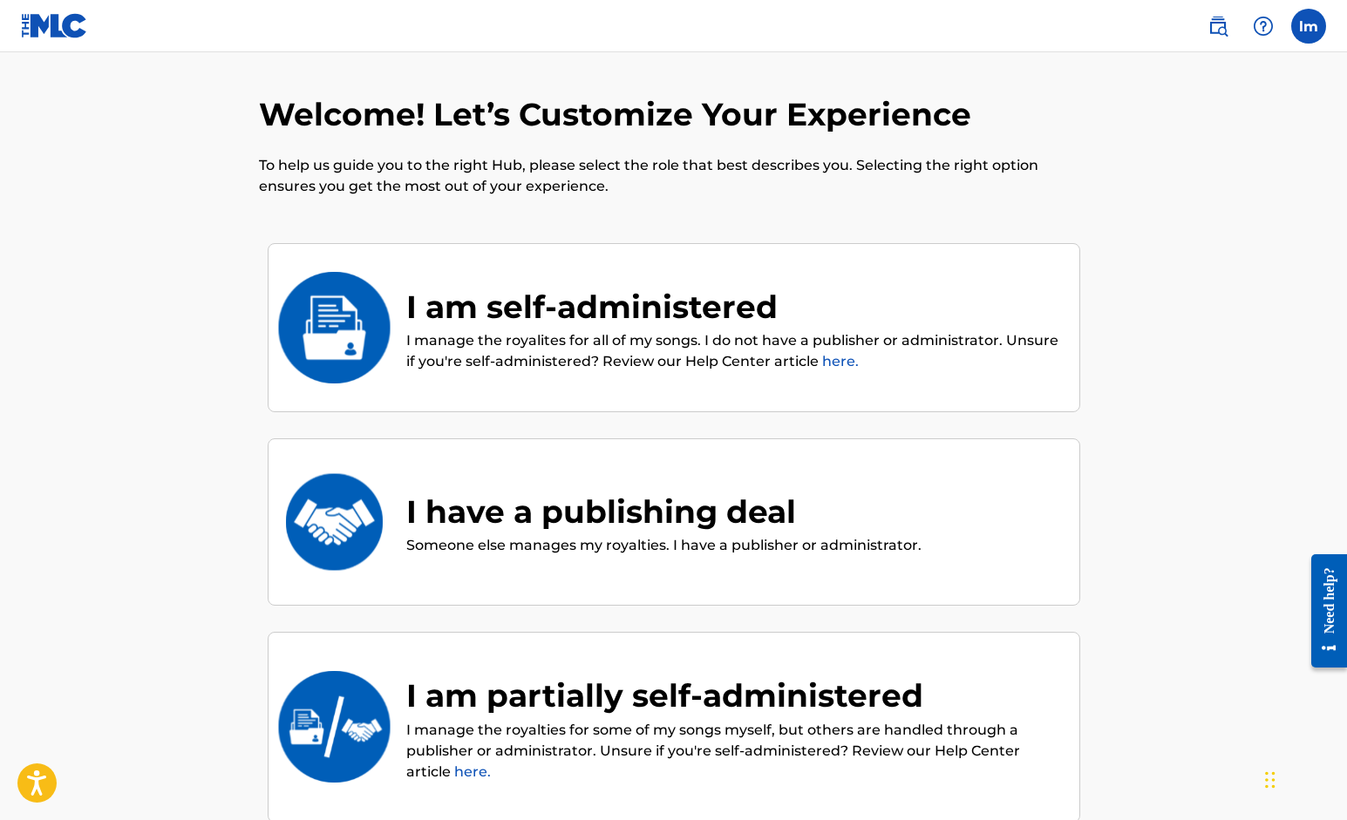
scroll to position [78, 0]
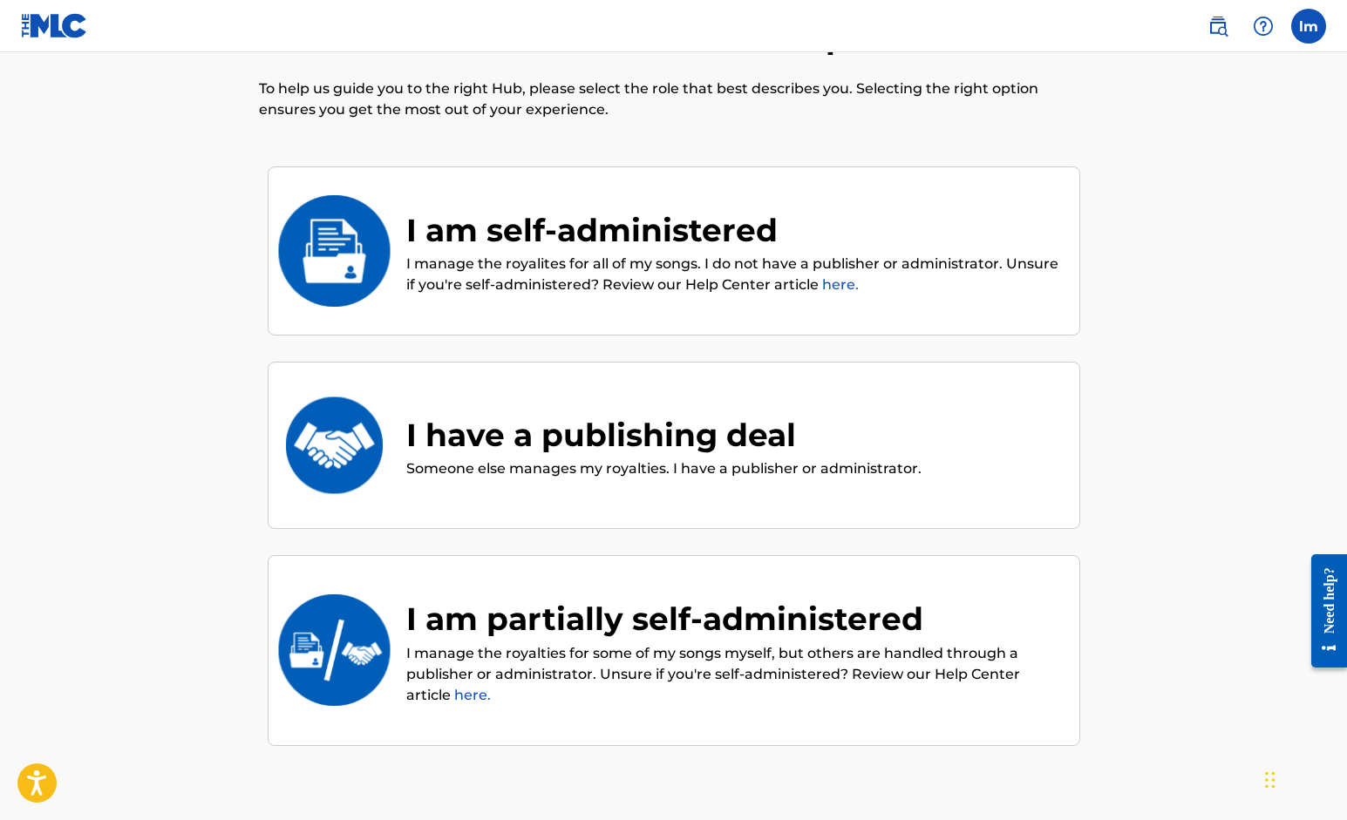
click at [716, 255] on p "I manage the royalites for all of my songs. I do not have a publisher or admini…" at bounding box center [734, 275] width 656 height 42
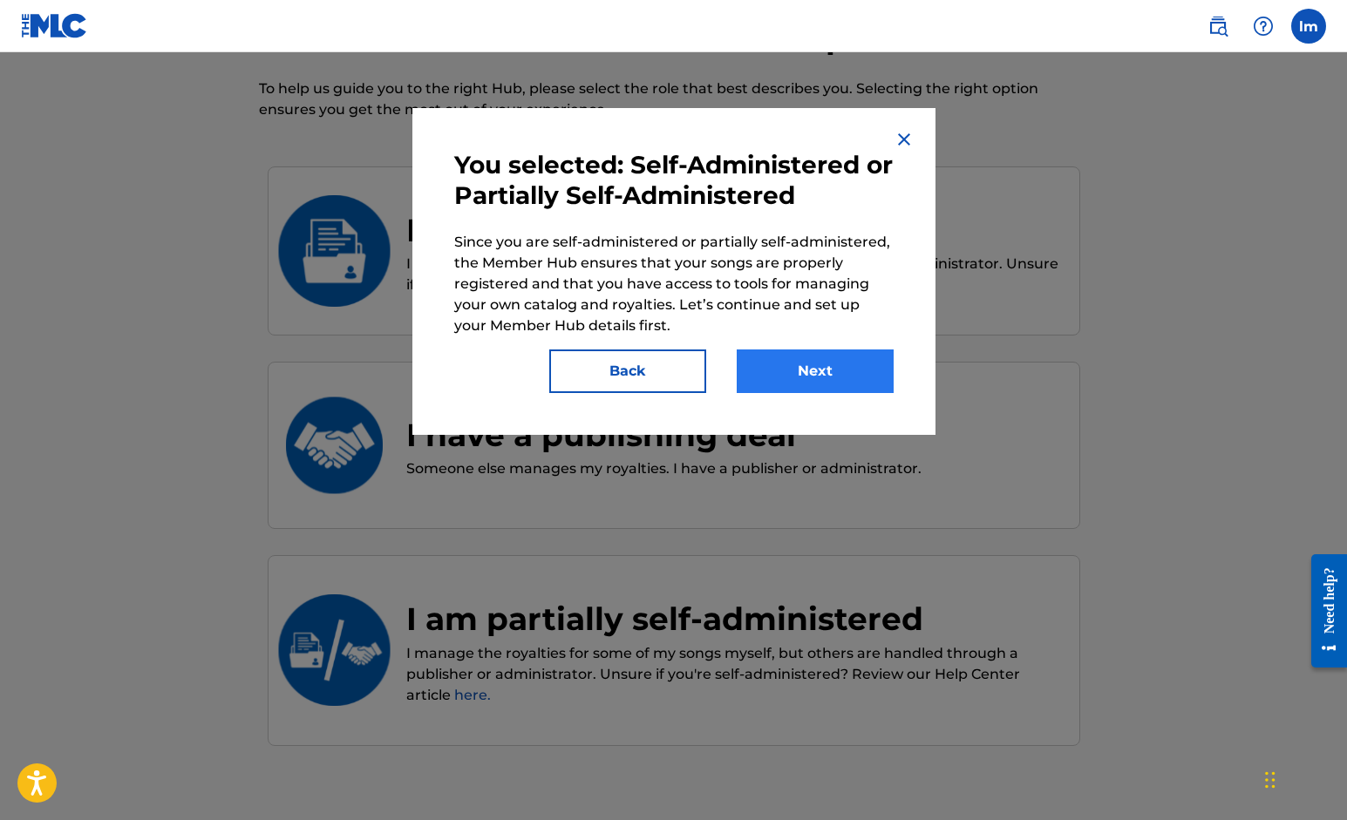
click at [779, 355] on button "Next" at bounding box center [815, 372] width 157 height 44
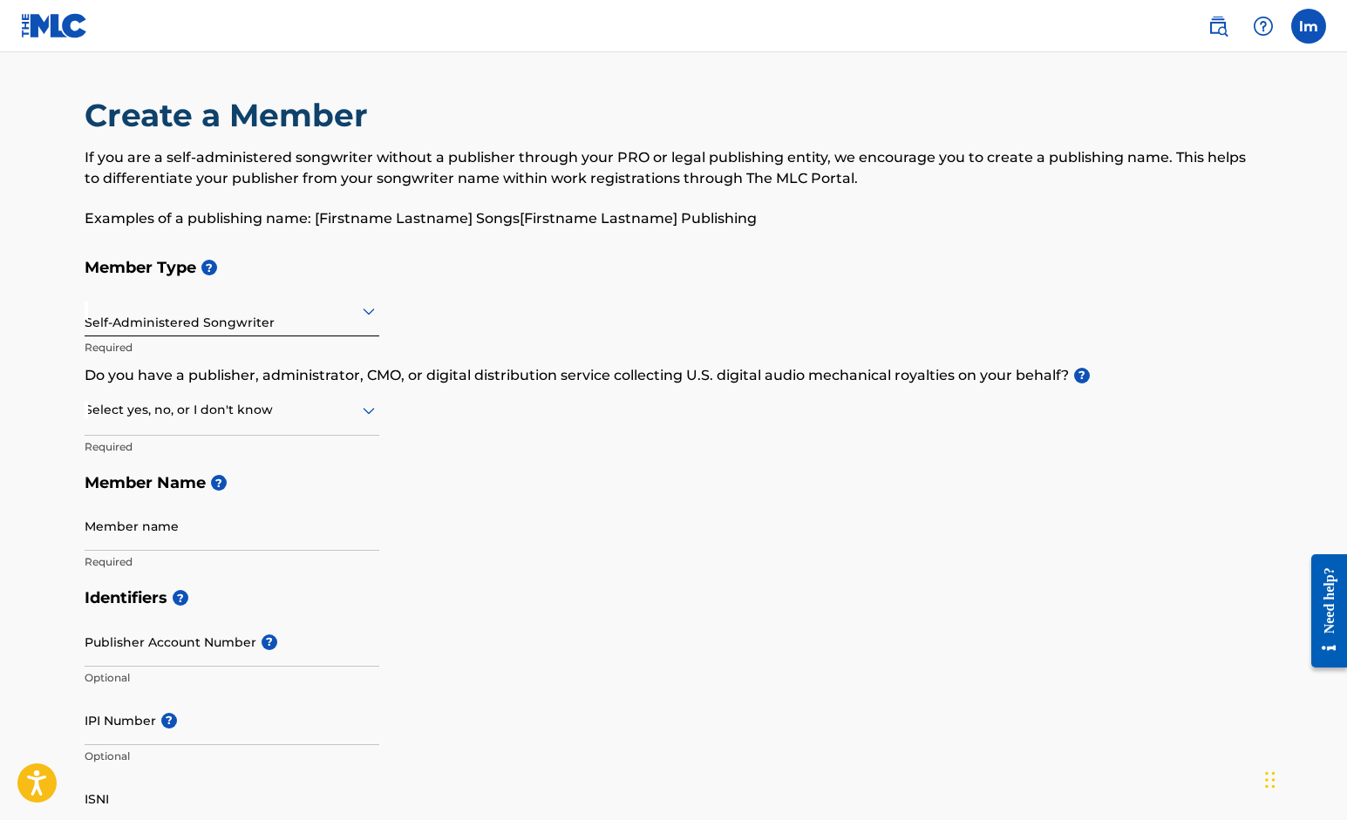
click at [363, 311] on icon at bounding box center [368, 311] width 21 height 21
click at [363, 405] on icon at bounding box center [368, 410] width 21 height 21
click at [242, 448] on div "Yes" at bounding box center [231, 455] width 293 height 39
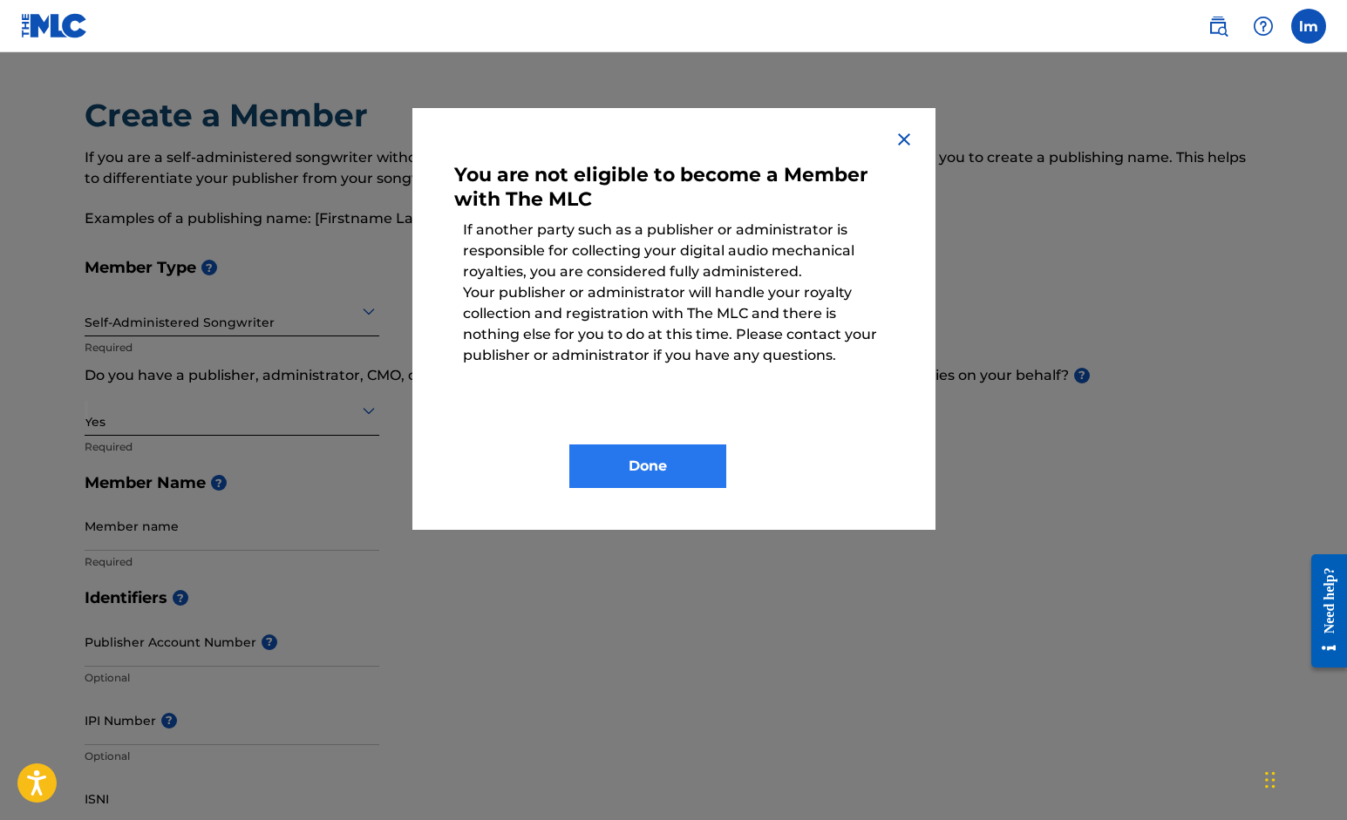
click at [691, 455] on button "Done" at bounding box center [647, 467] width 157 height 44
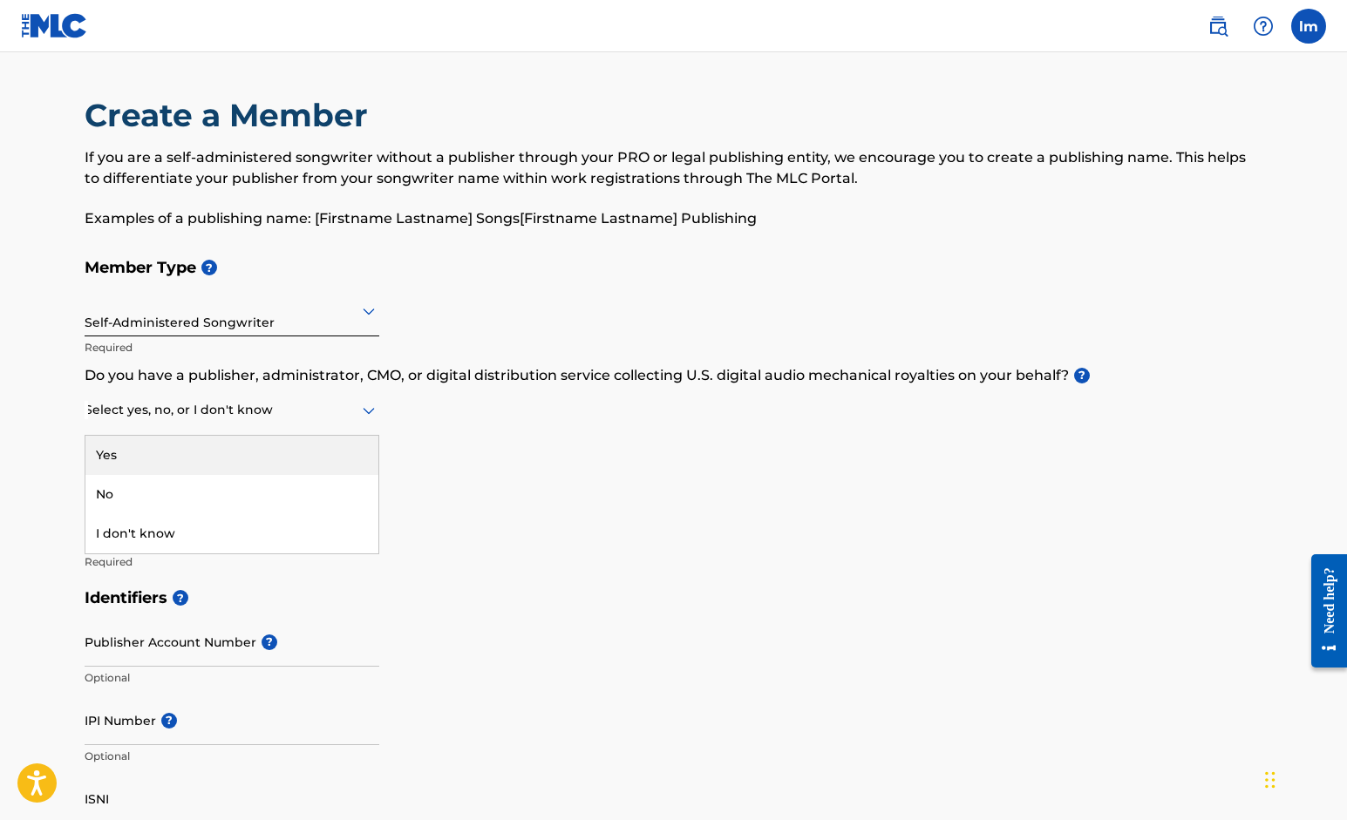
click at [371, 405] on icon at bounding box center [368, 410] width 21 height 21
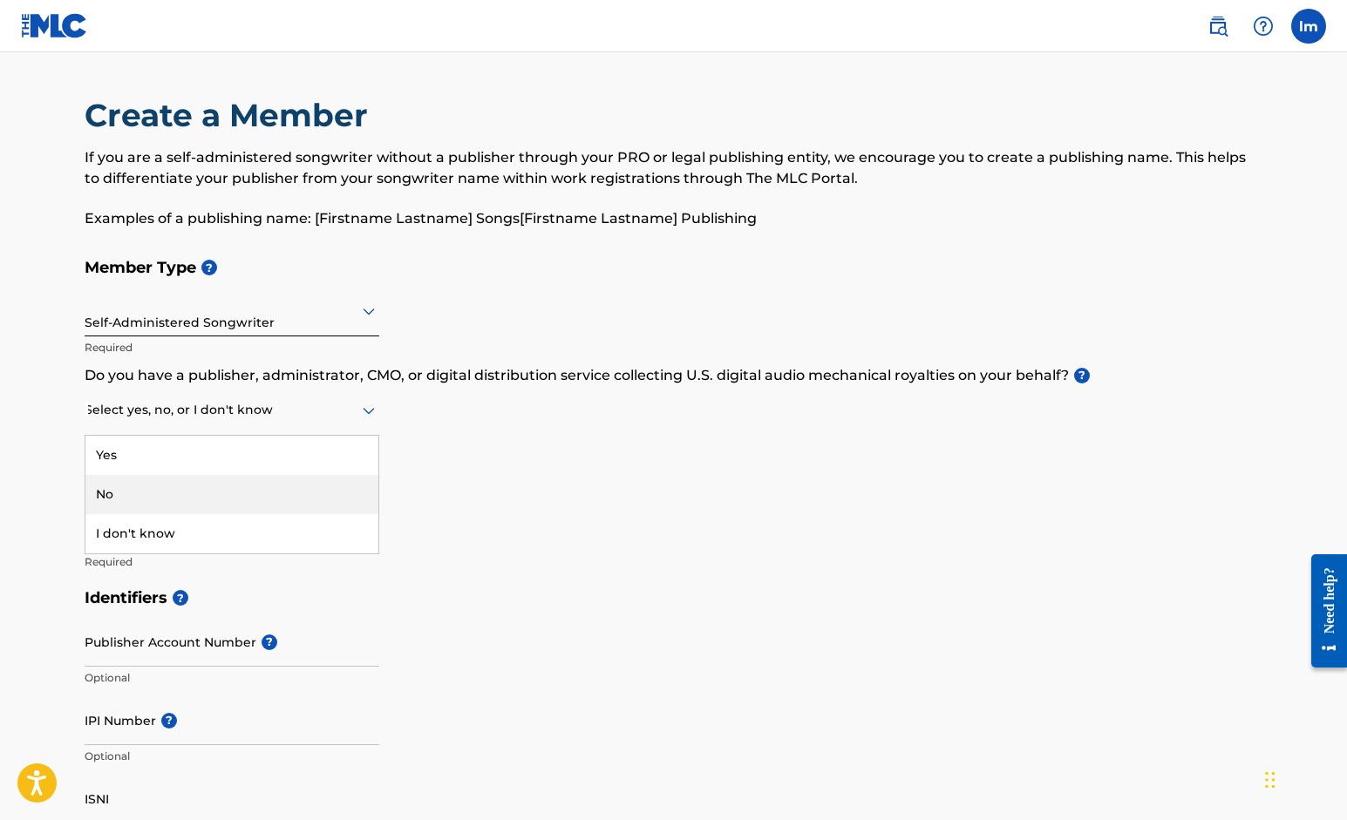
click at [235, 491] on div "No" at bounding box center [231, 494] width 293 height 39
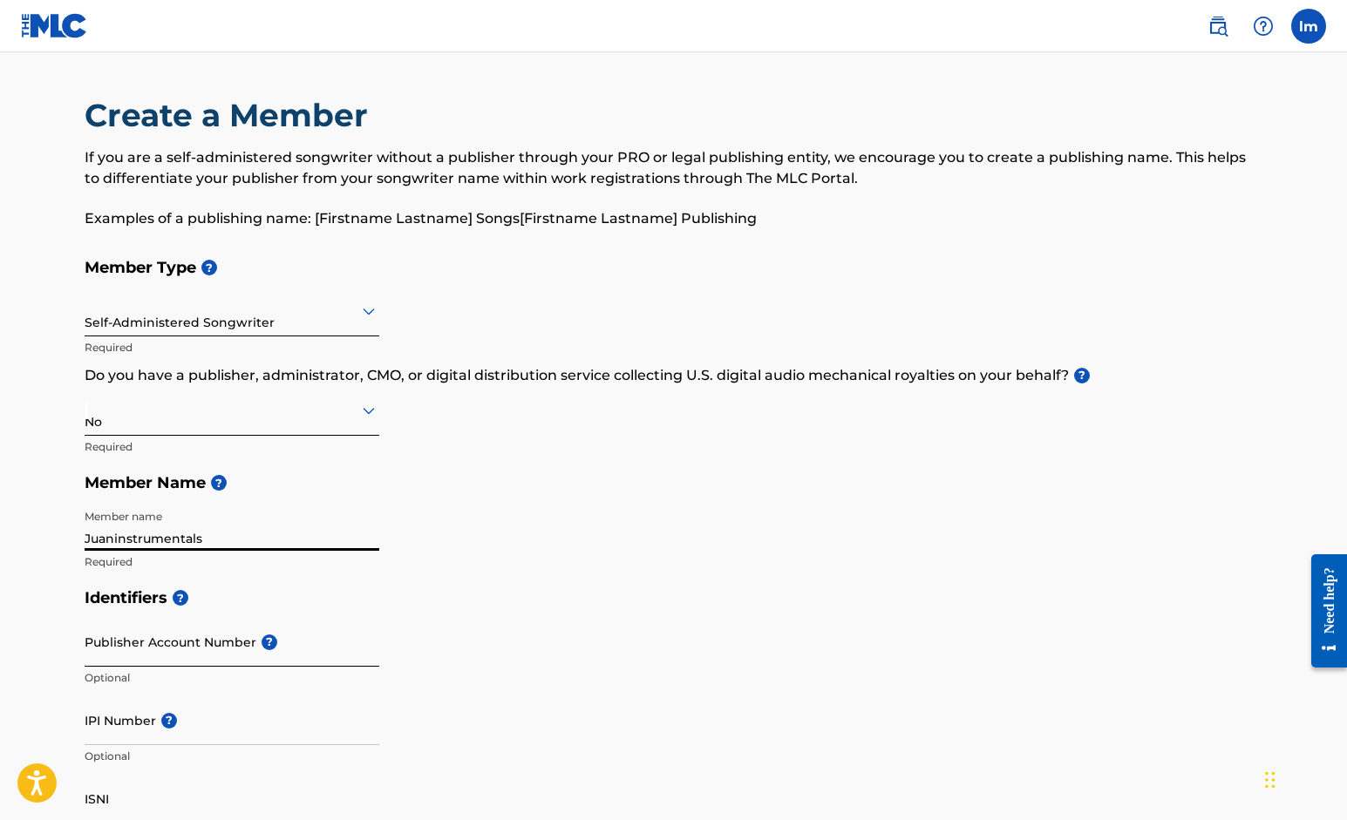
type input "Juaninstrumentals"
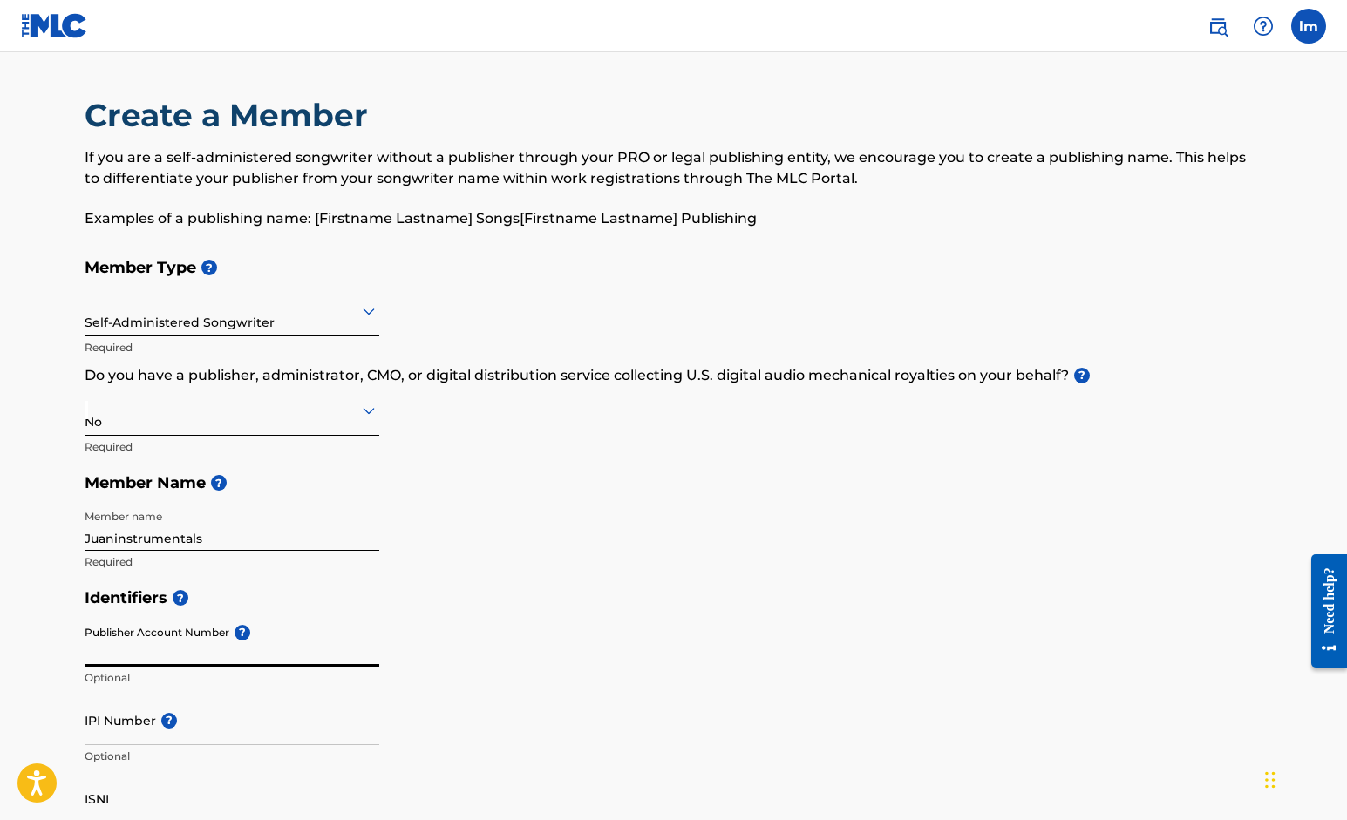
click at [136, 645] on input "Publisher Account Number ?" at bounding box center [232, 642] width 295 height 50
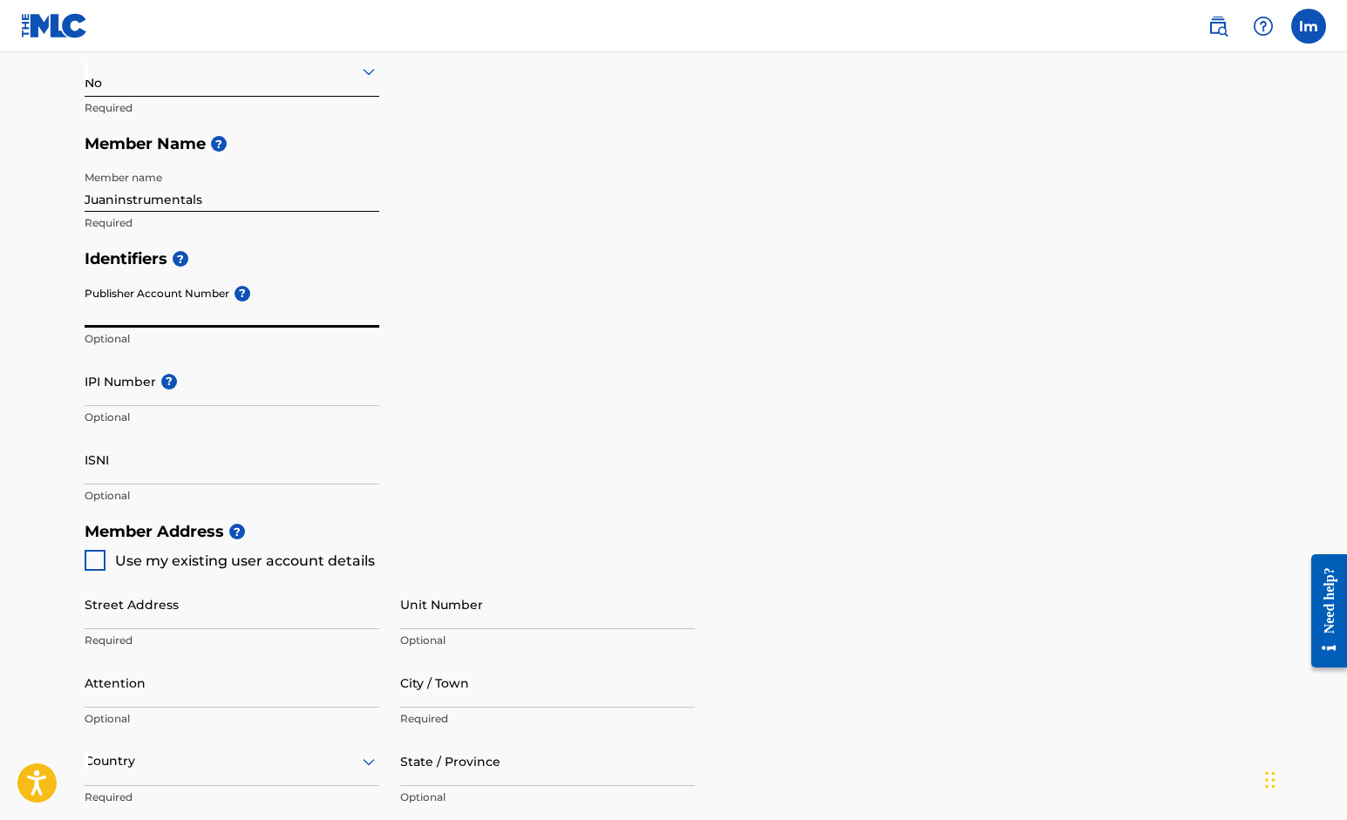
scroll to position [341, 0]
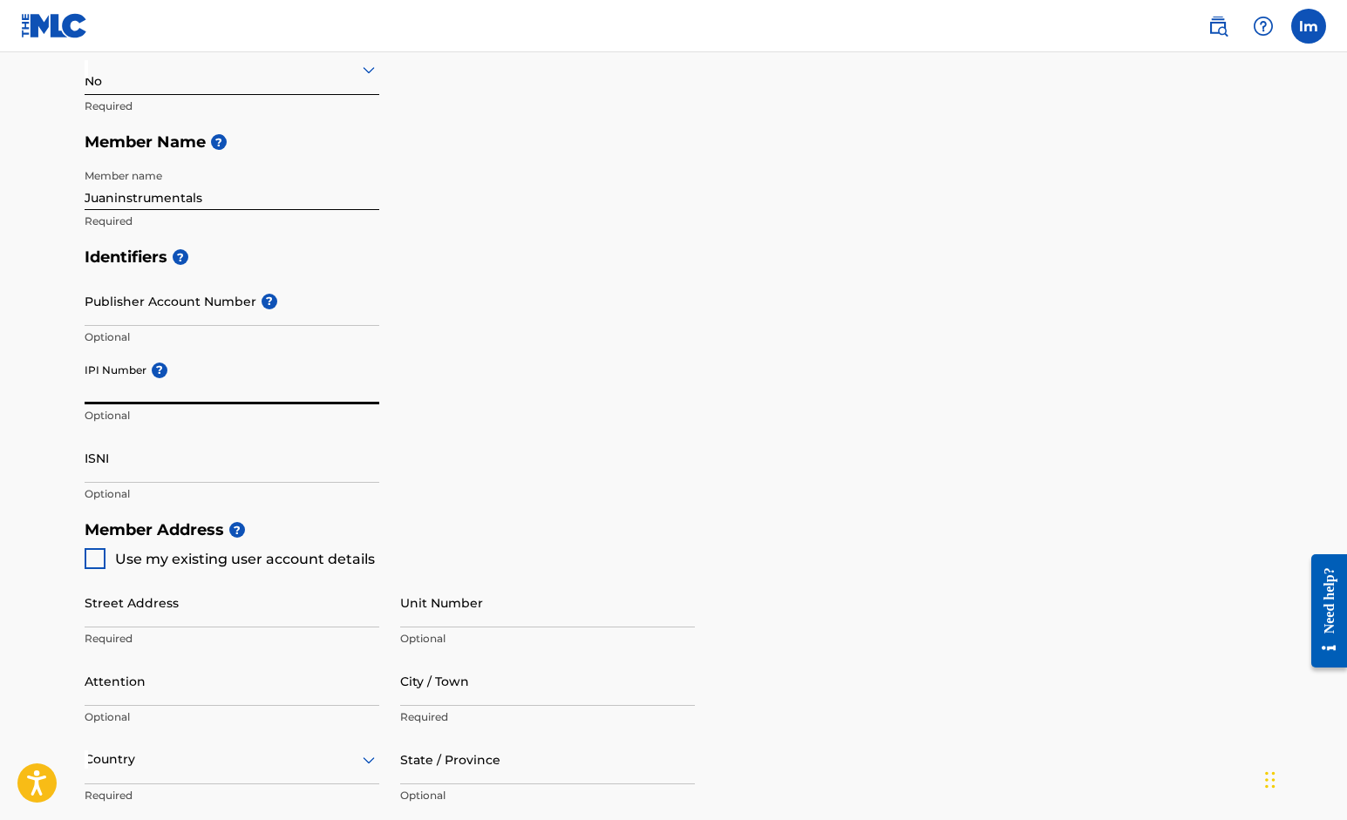
click at [156, 391] on input "IPI Number ?" at bounding box center [232, 380] width 295 height 50
paste input "804153668"
type input "804153668"
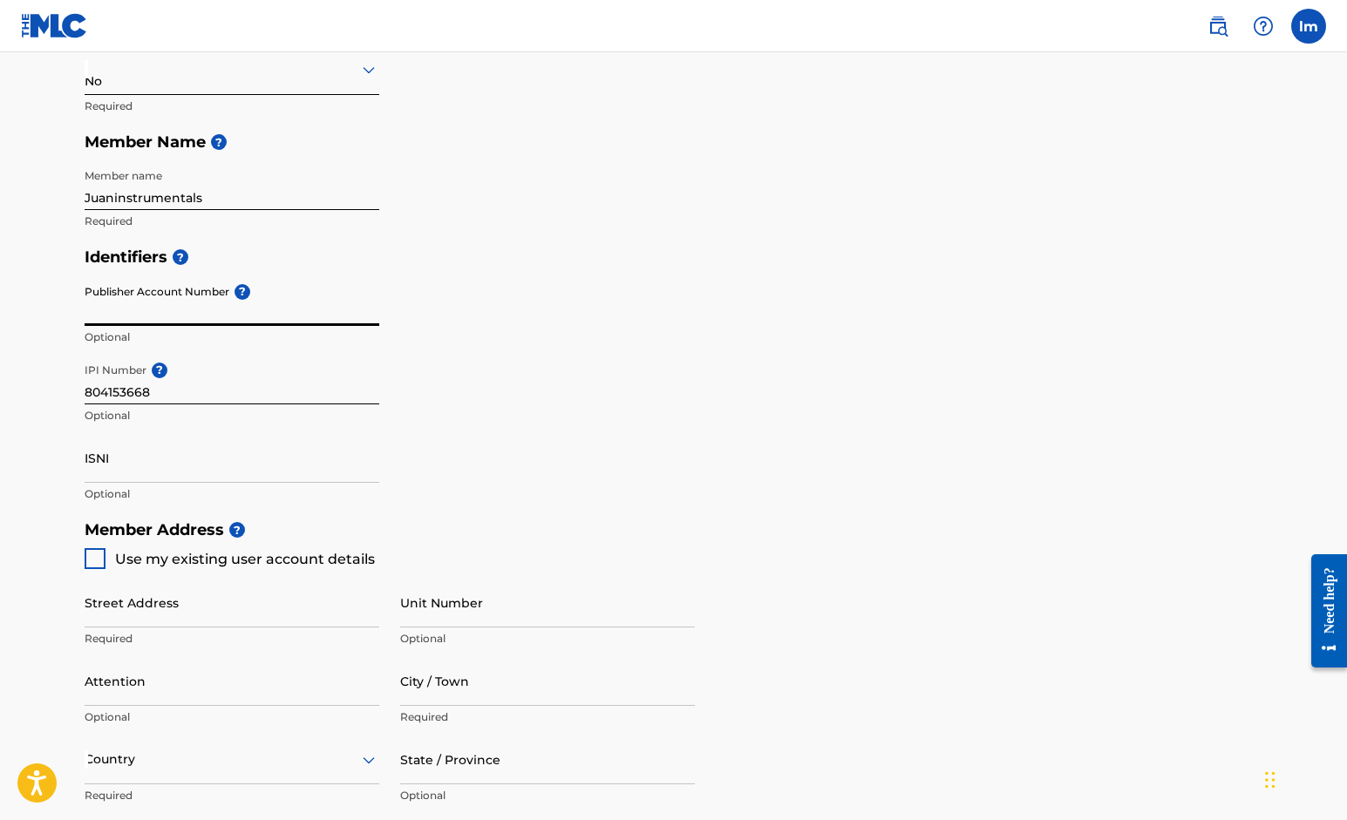
drag, startPoint x: 86, startPoint y: 299, endPoint x: 119, endPoint y: 296, distance: 32.4
click at [124, 297] on input "Publisher Account Number ?" at bounding box center [232, 301] width 295 height 50
drag, startPoint x: 85, startPoint y: 286, endPoint x: 174, endPoint y: 273, distance: 89.0
click at [174, 273] on div "Identifiers ? Publisher Account Number ? Optional IPI Number ? 804153668 Option…" at bounding box center [674, 375] width 1179 height 273
paste input "4631088"
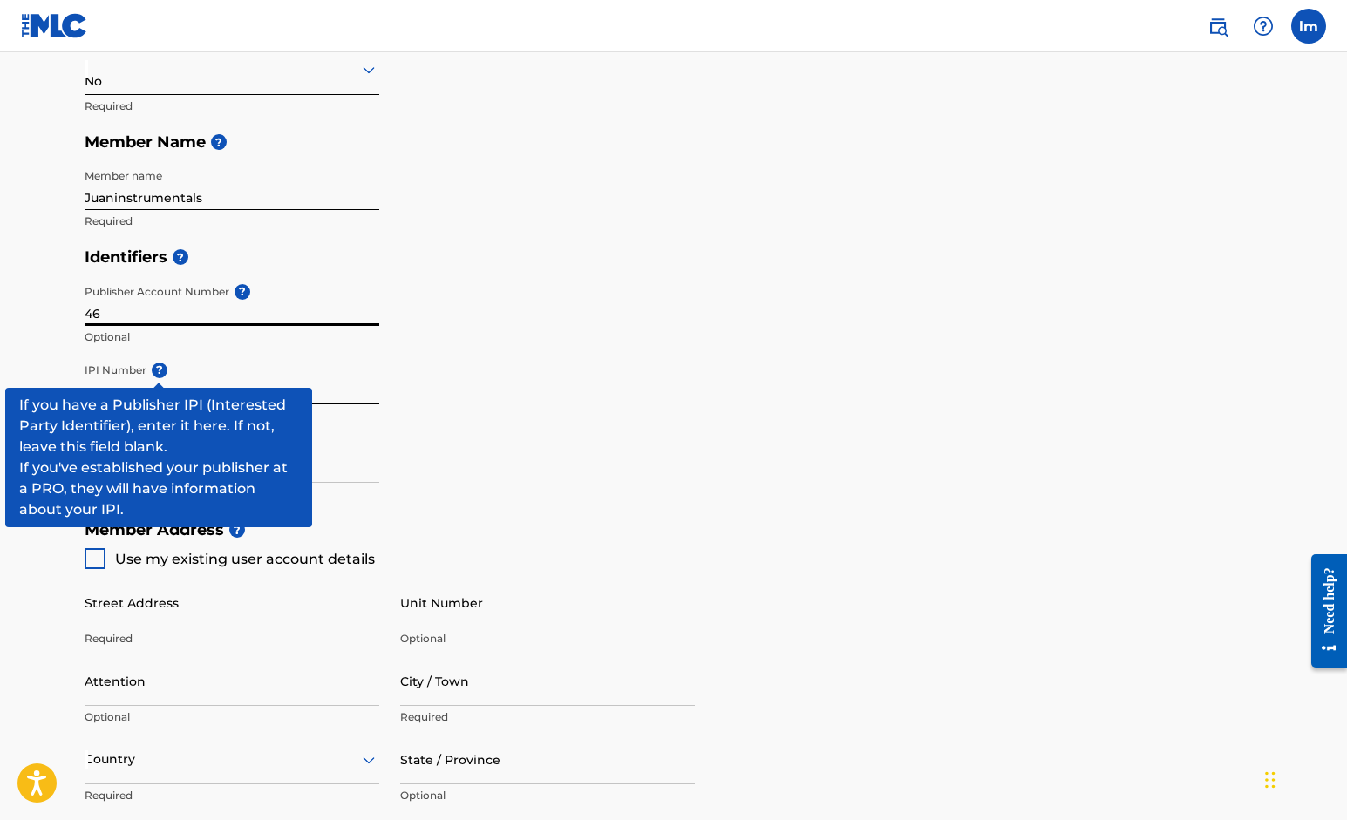
type input "4"
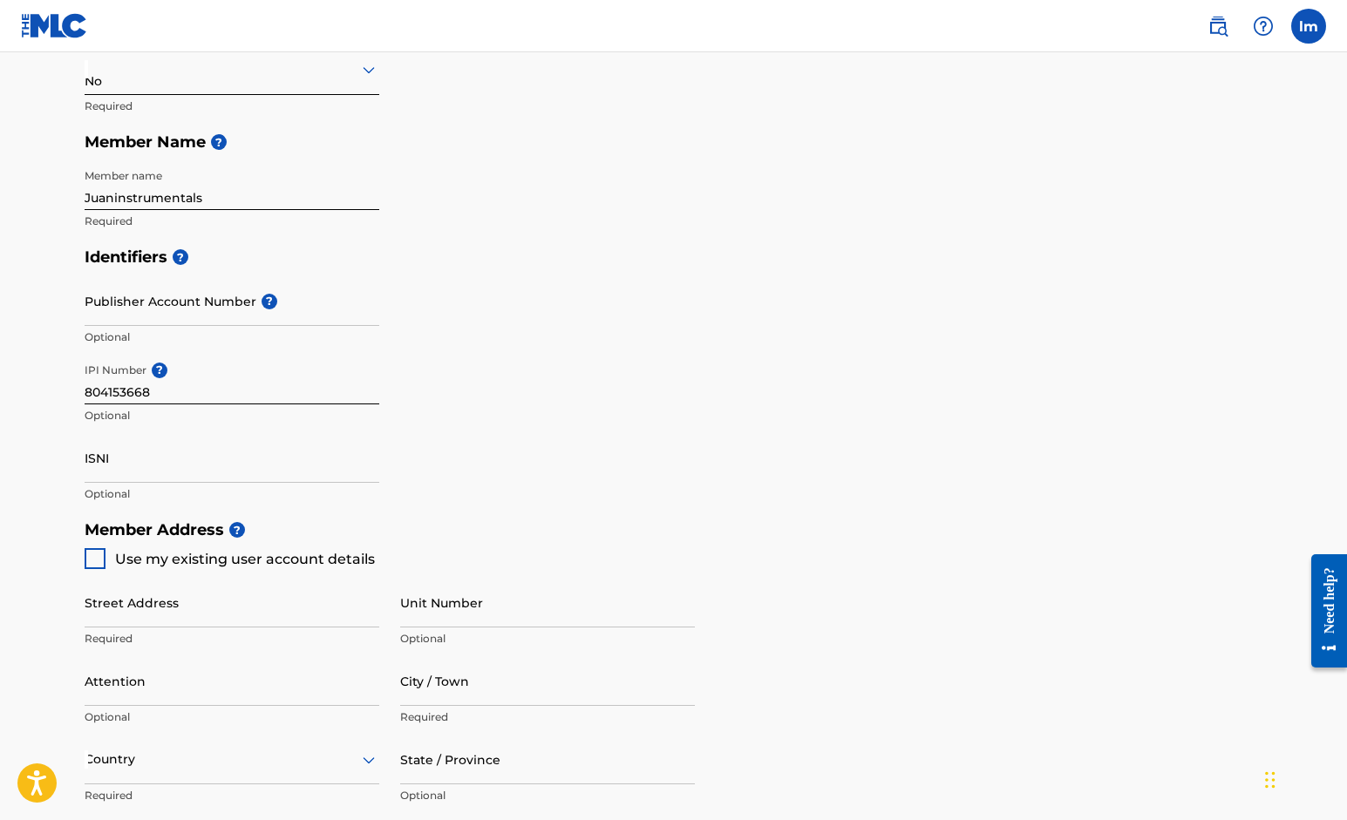
click at [105, 559] on div at bounding box center [95, 558] width 21 height 21
type input "[STREET_ADDRESS]"
type input "[PERSON_NAME]"
type input "75126"
type input "214"
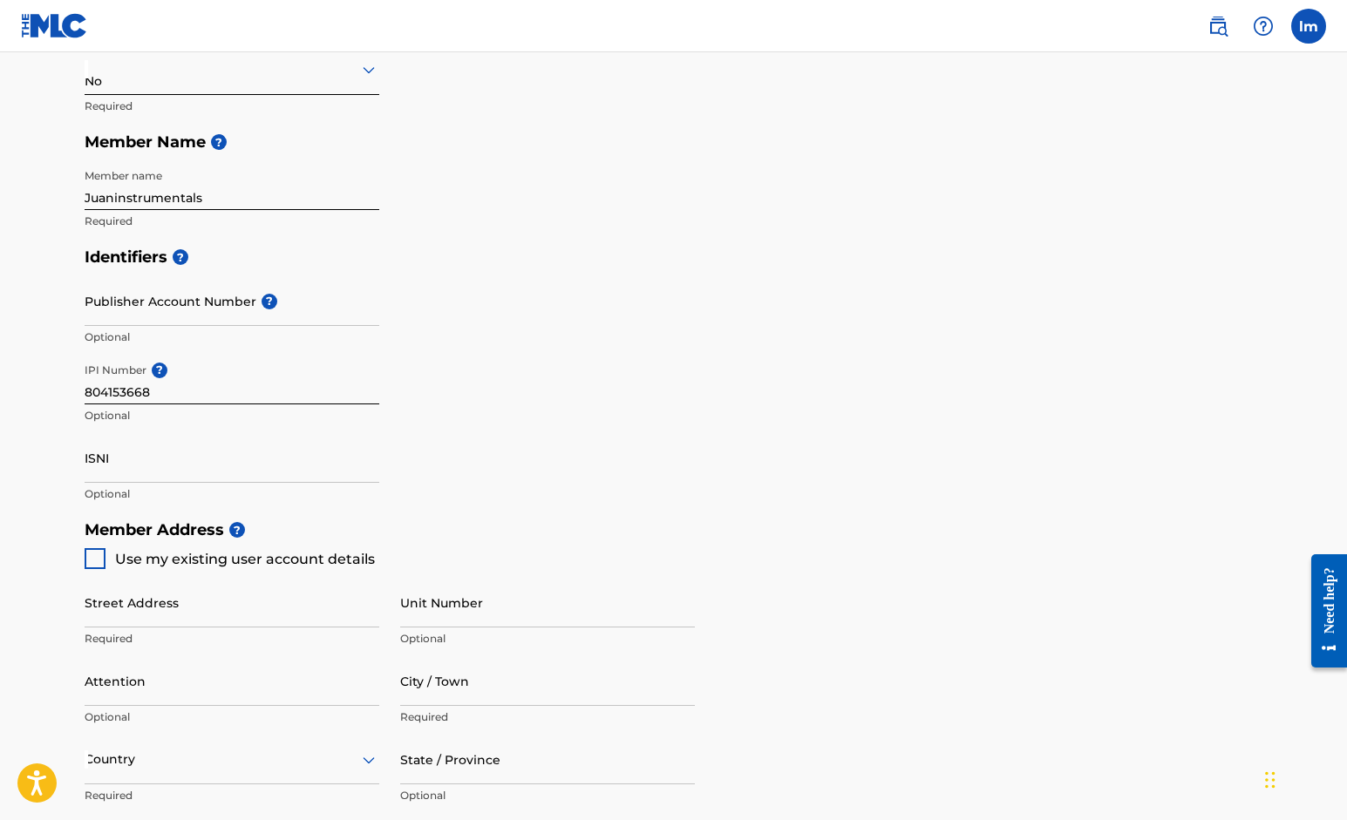
type input "5837912"
type input "[EMAIL_ADDRESS][DOMAIN_NAME]"
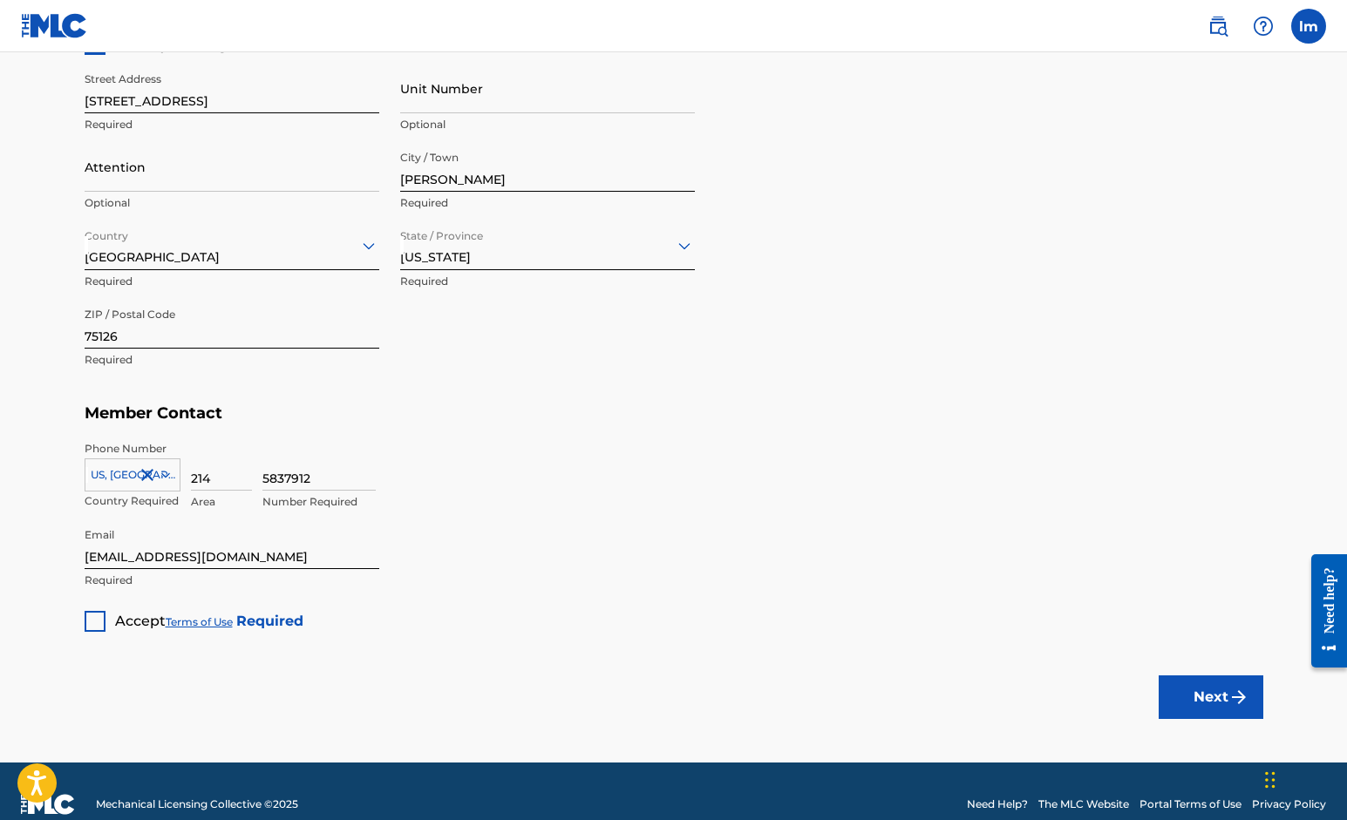
scroll to position [879, 0]
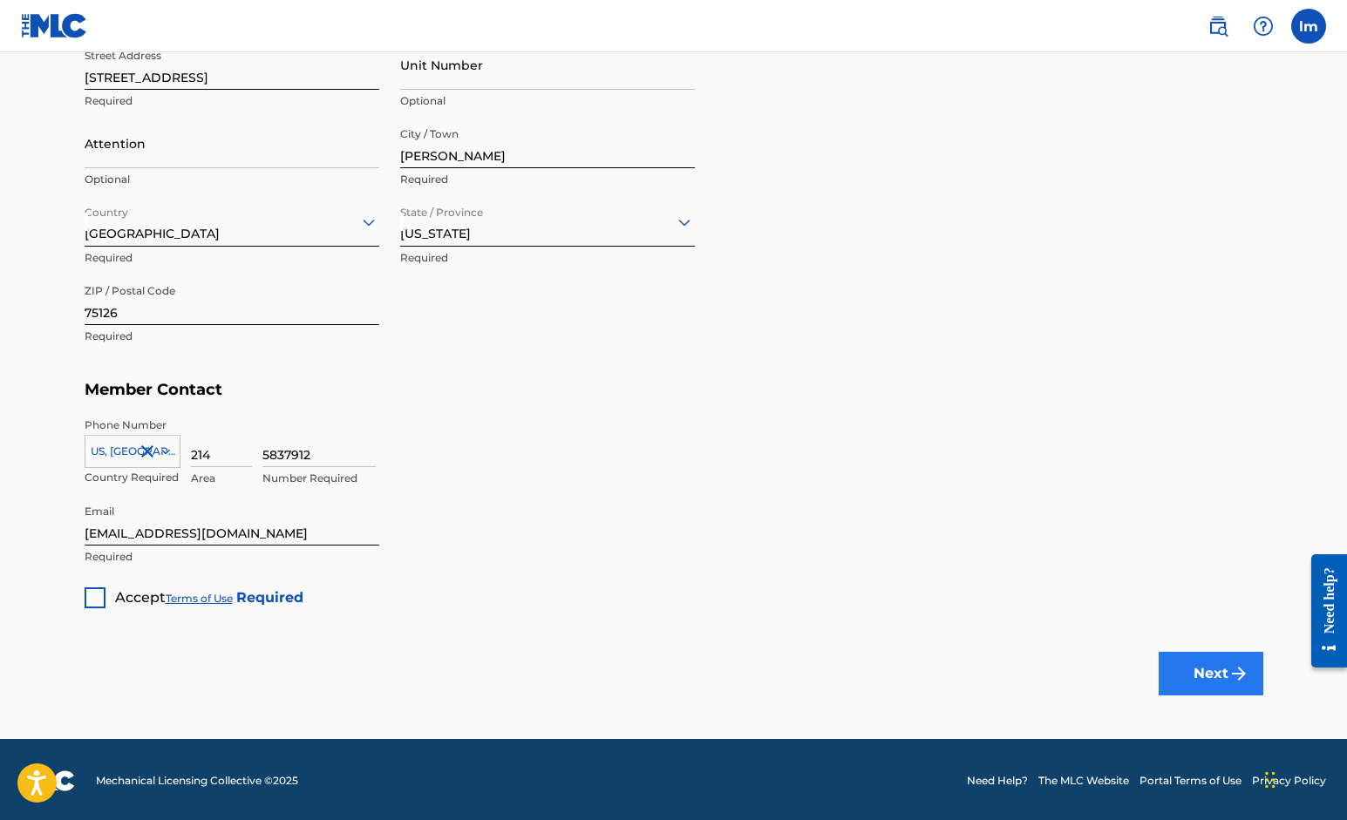
click at [1194, 661] on button "Next" at bounding box center [1211, 674] width 105 height 44
click at [92, 600] on div at bounding box center [95, 598] width 21 height 21
click at [1183, 679] on button "Next" at bounding box center [1211, 674] width 105 height 44
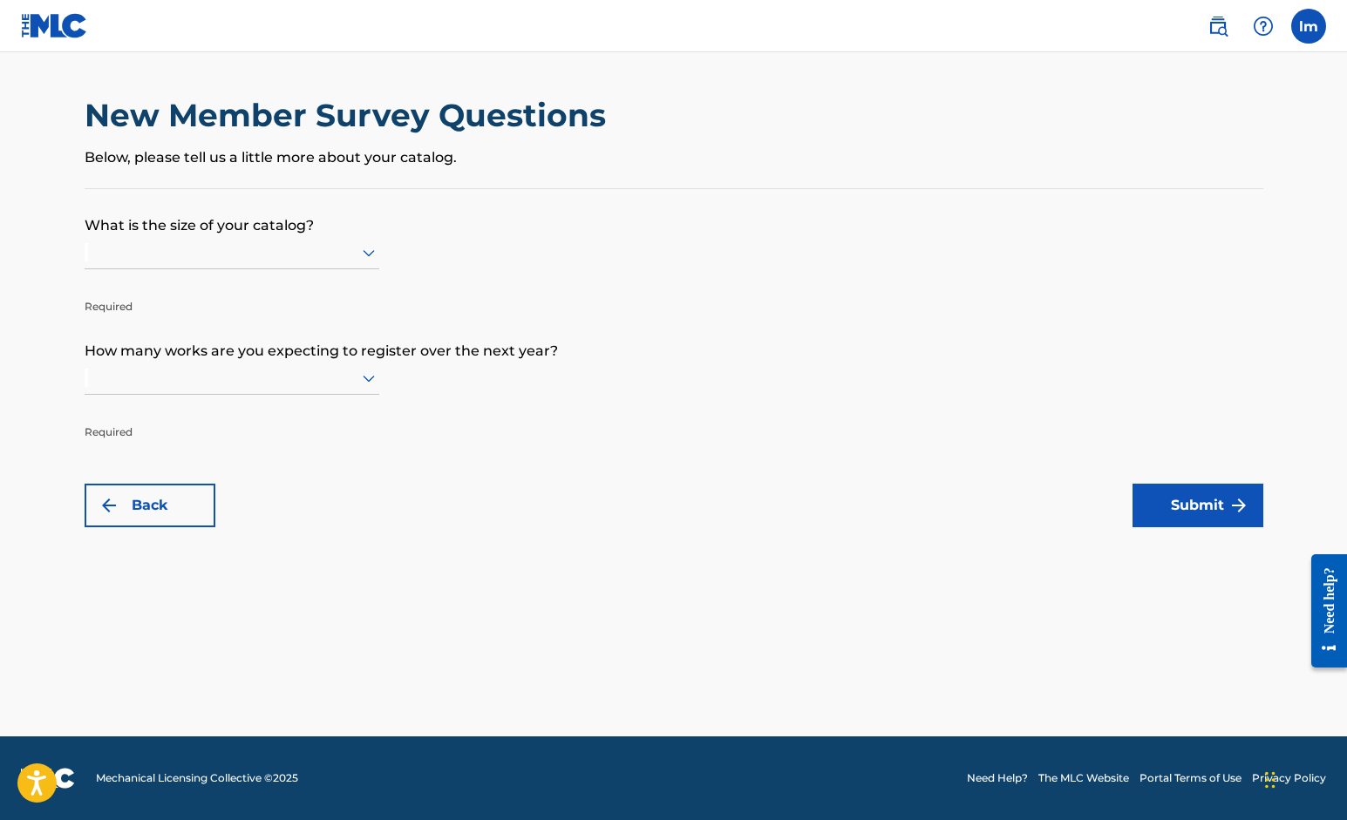
click at [370, 257] on icon at bounding box center [369, 253] width 12 height 7
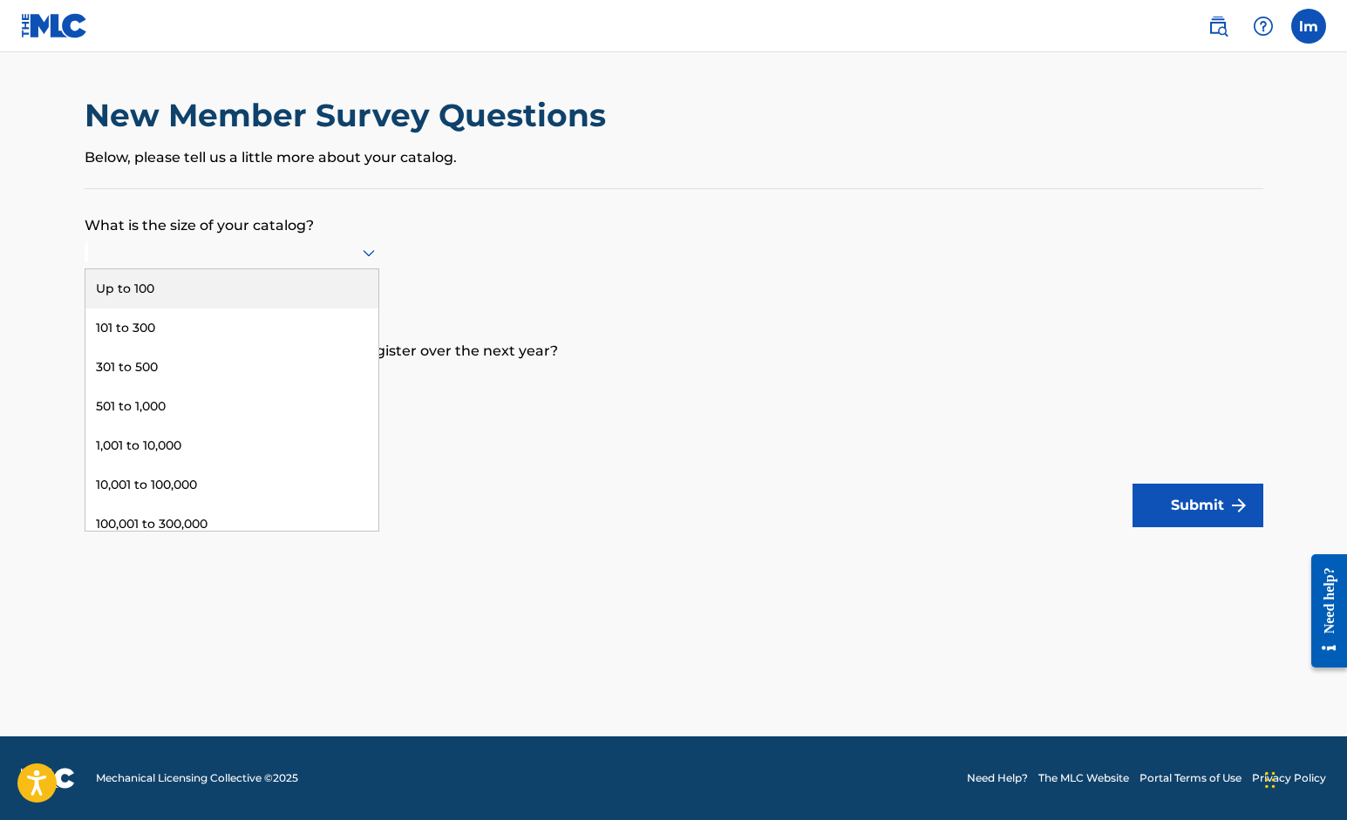
click at [296, 303] on div "Up to 100" at bounding box center [231, 288] width 293 height 39
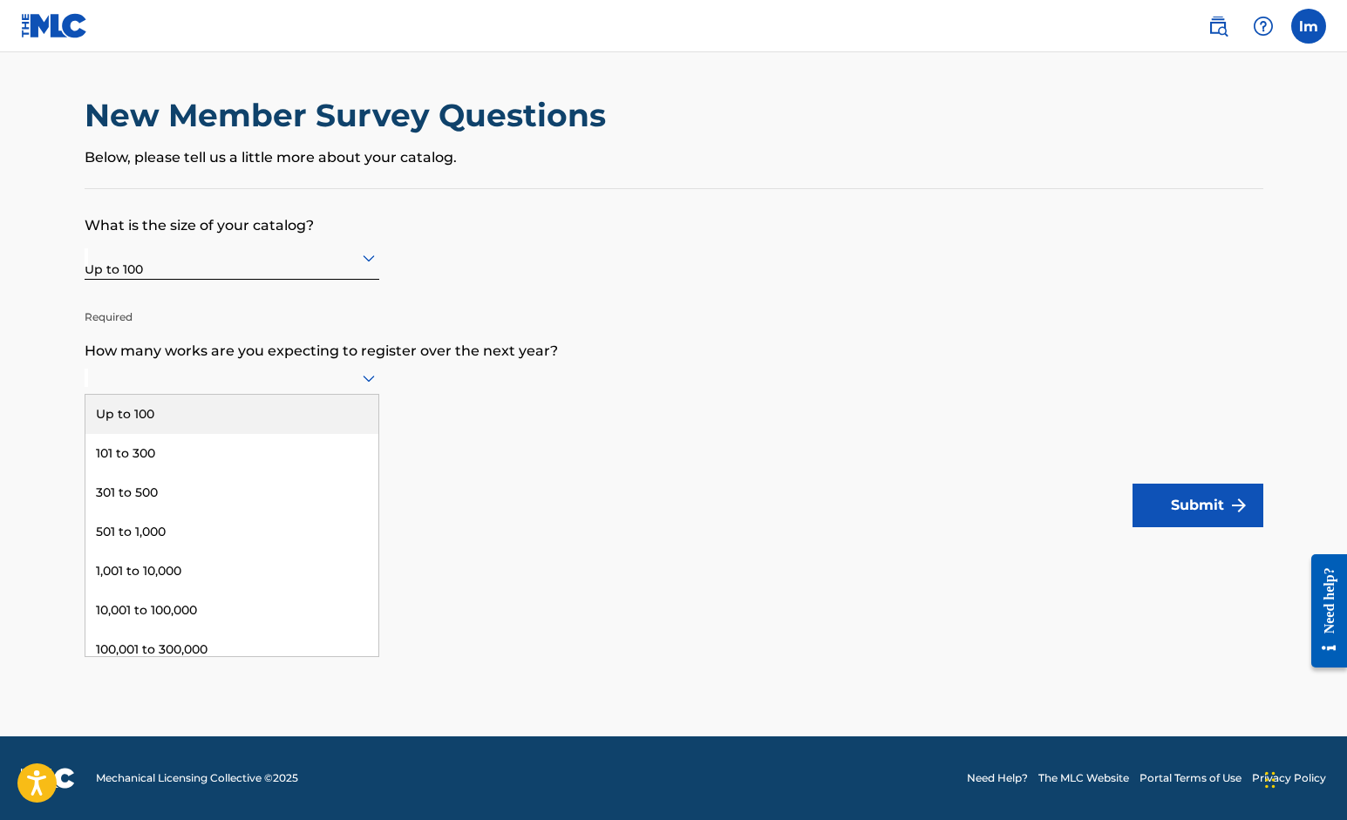
click at [375, 389] on icon at bounding box center [368, 378] width 21 height 21
click at [316, 423] on div "Up to 100" at bounding box center [231, 414] width 293 height 39
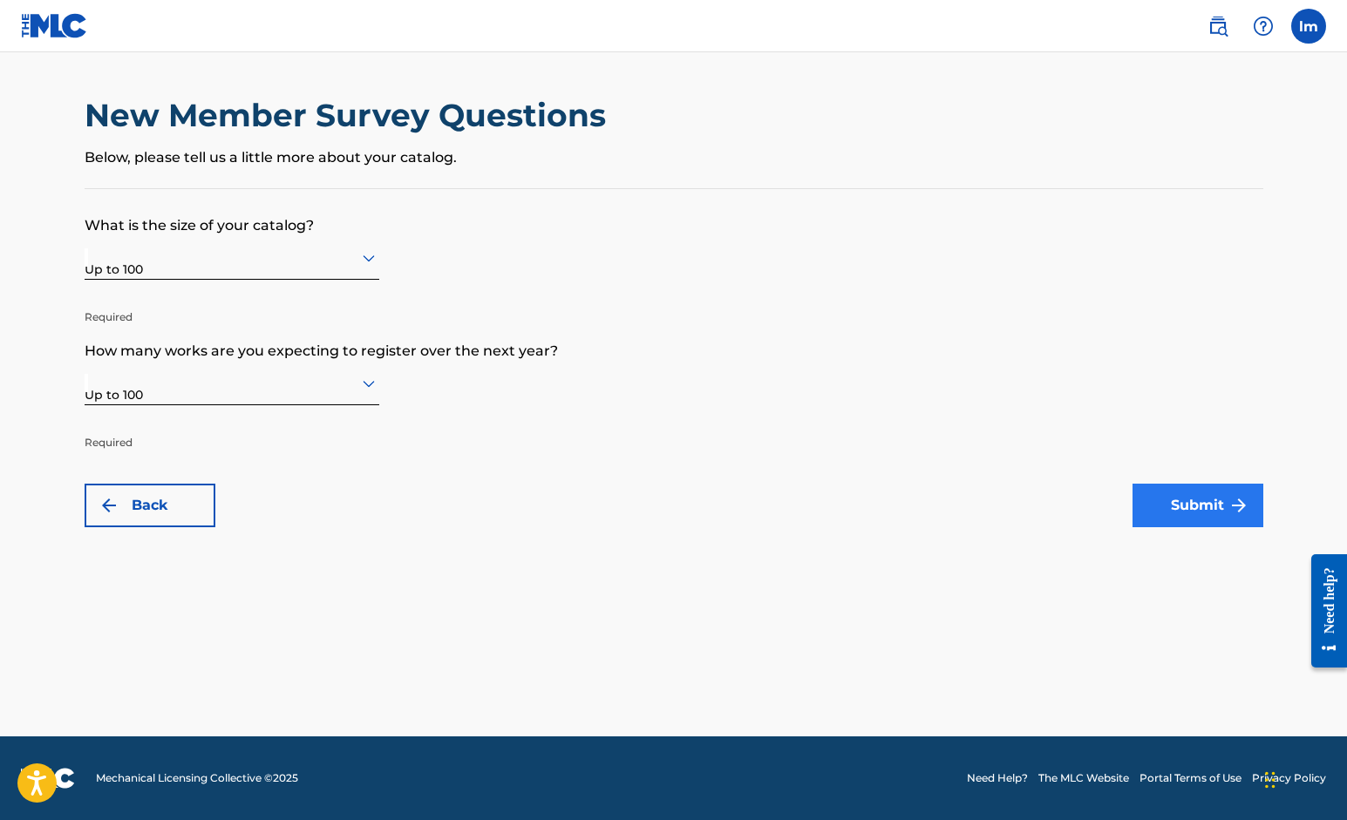
click at [1179, 491] on button "Submit" at bounding box center [1198, 506] width 131 height 44
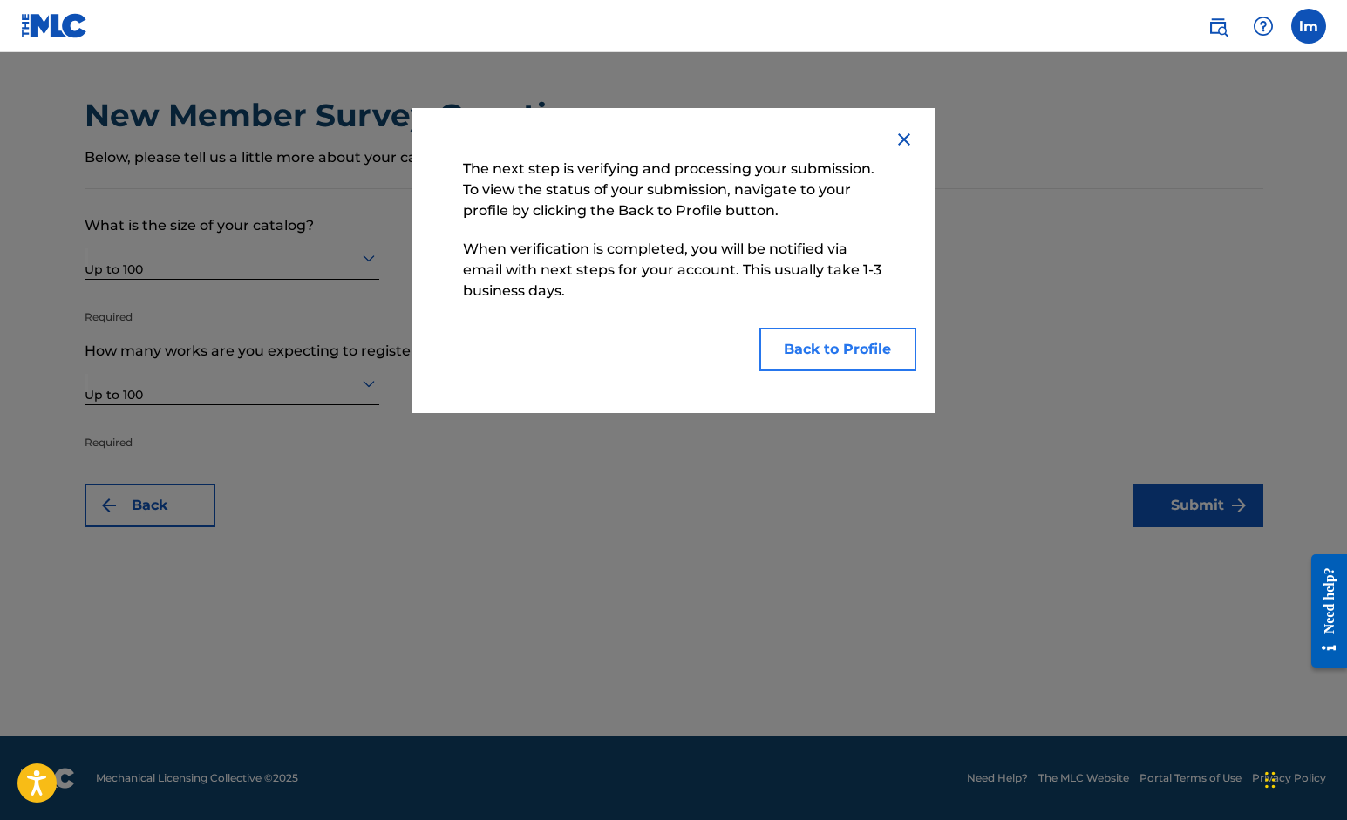
click at [808, 345] on button "Back to Profile" at bounding box center [837, 350] width 157 height 44
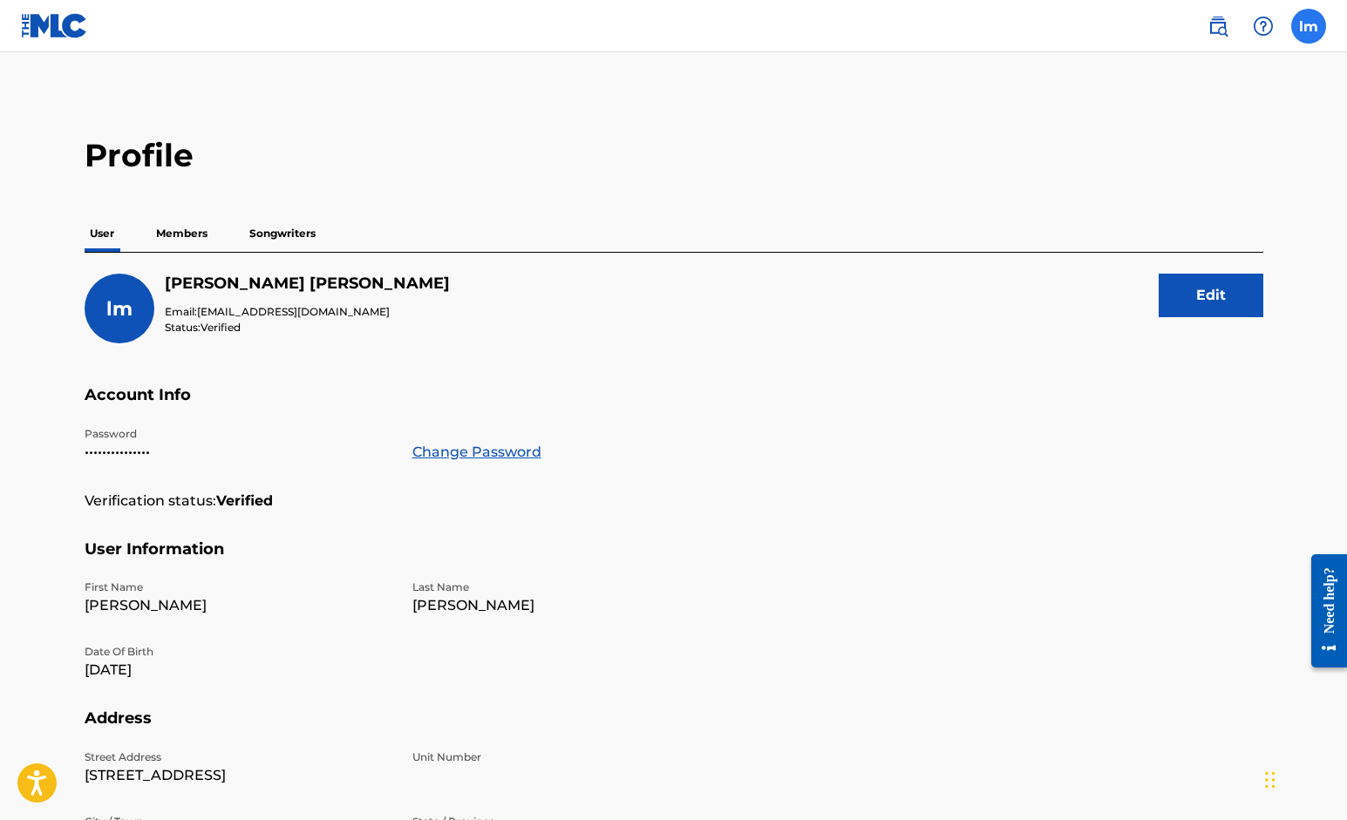
click at [1302, 31] on label at bounding box center [1308, 26] width 35 height 35
click at [1309, 26] on input "[PERSON_NAME] [EMAIL_ADDRESS][DOMAIN_NAME] Notification Preferences Profile Log…" at bounding box center [1309, 26] width 0 height 0
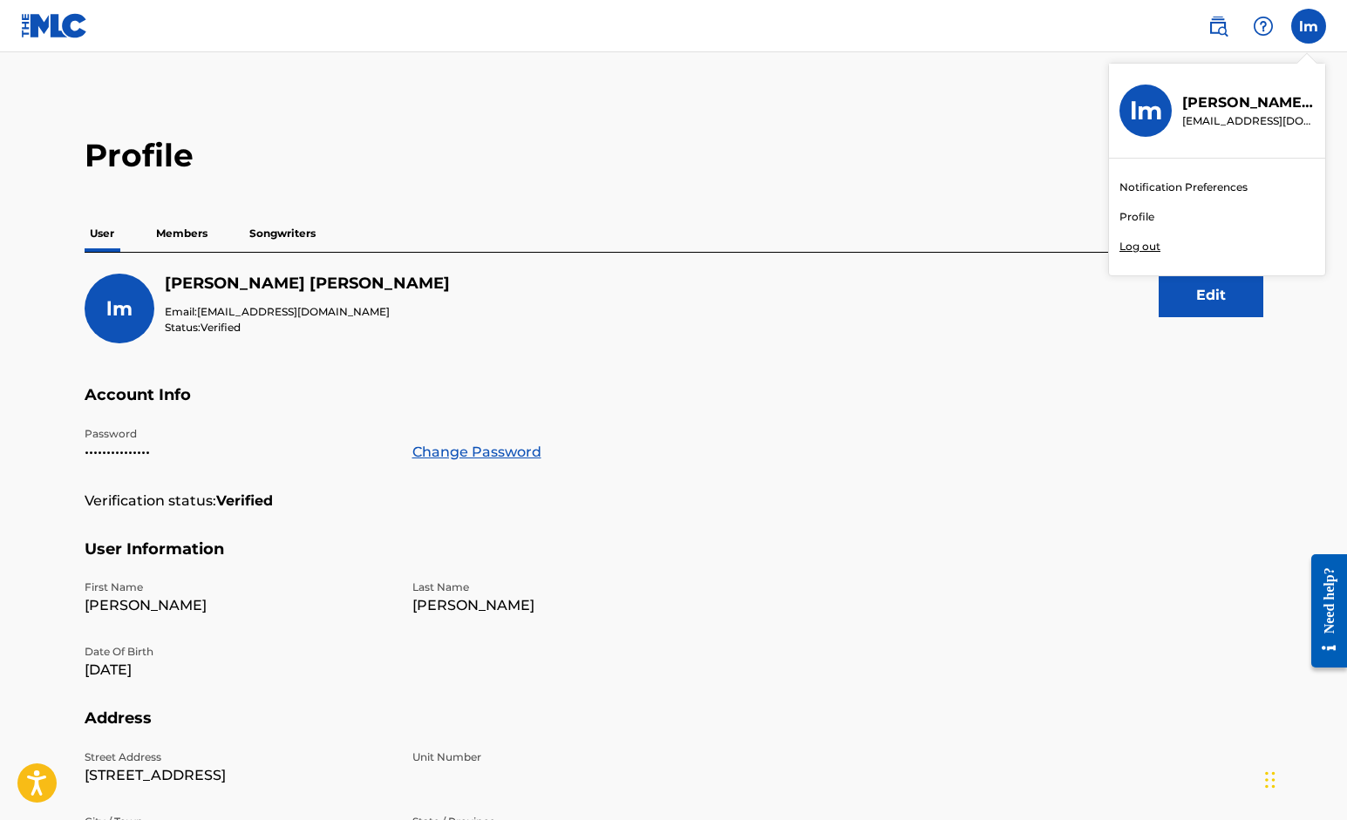
click at [1146, 214] on link "Profile" at bounding box center [1136, 217] width 35 height 16
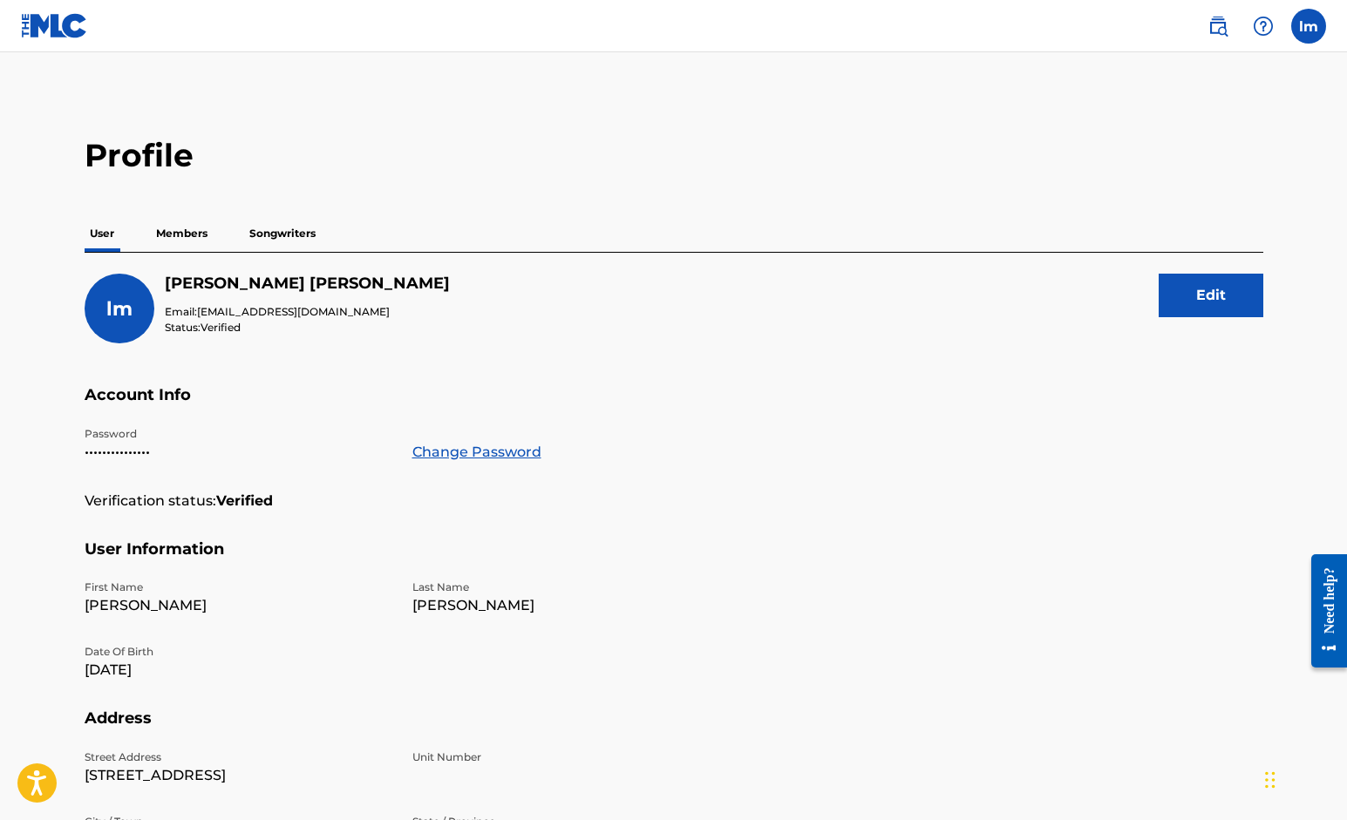
click at [193, 224] on p "Members" at bounding box center [182, 233] width 62 height 37
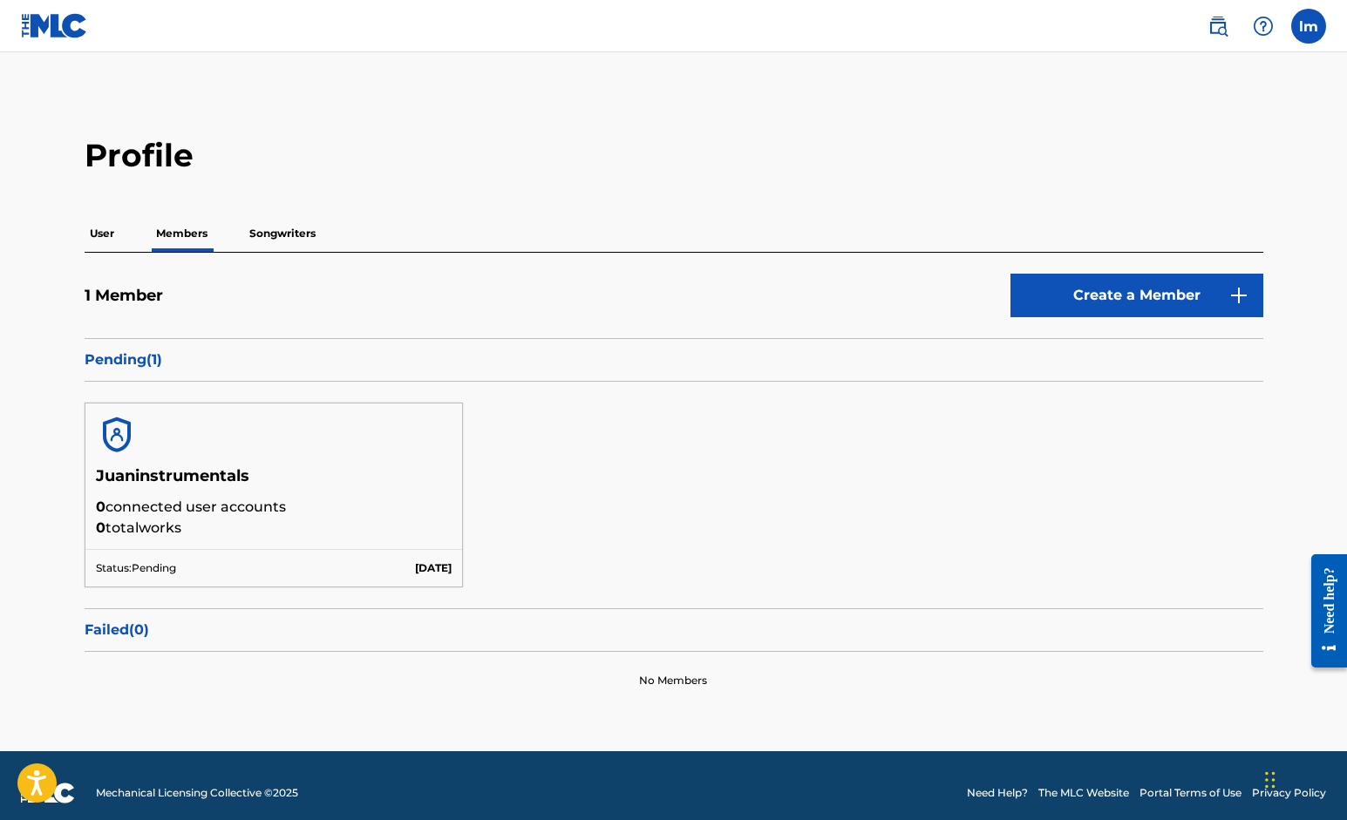
click at [263, 237] on p "Songwriters" at bounding box center [282, 233] width 77 height 37
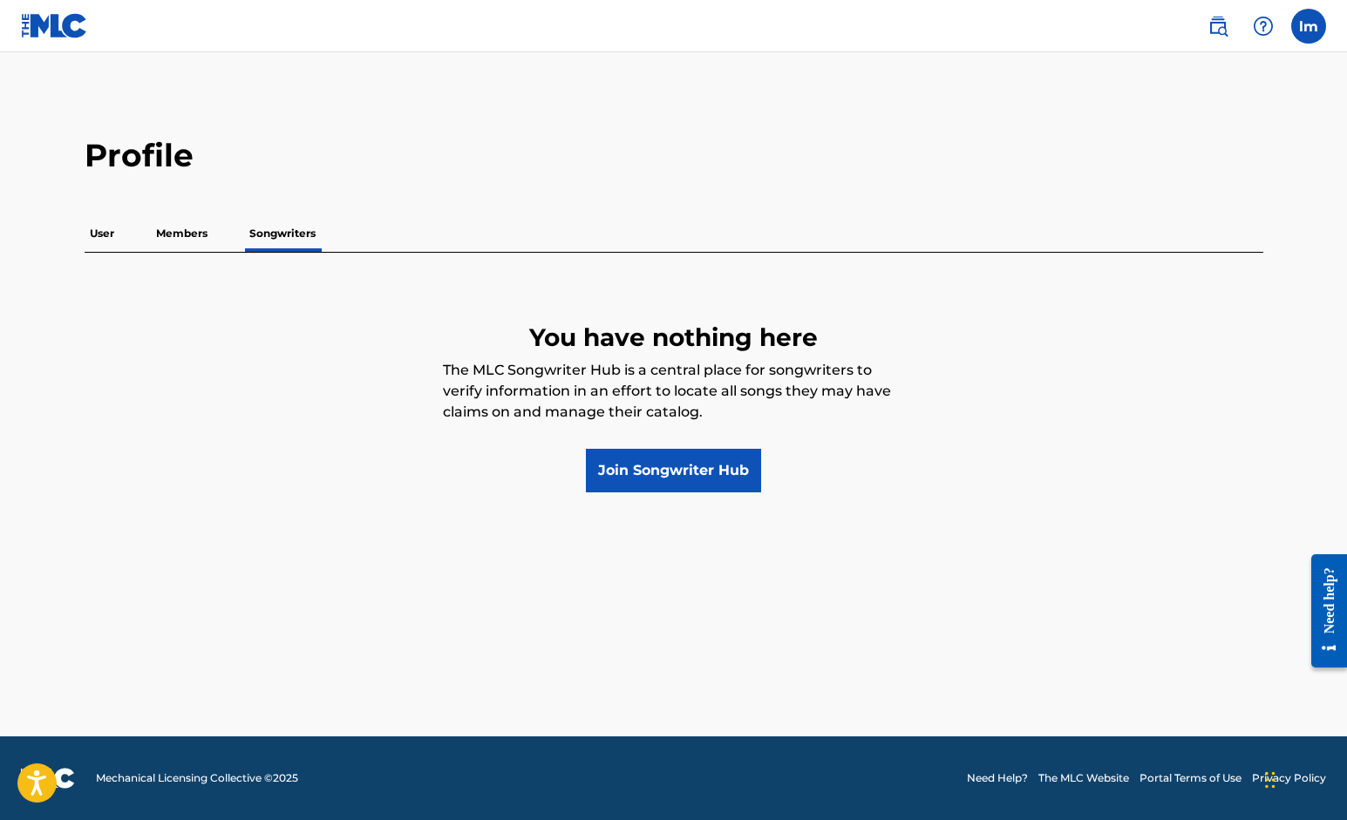
click at [178, 237] on p "Members" at bounding box center [182, 233] width 62 height 37
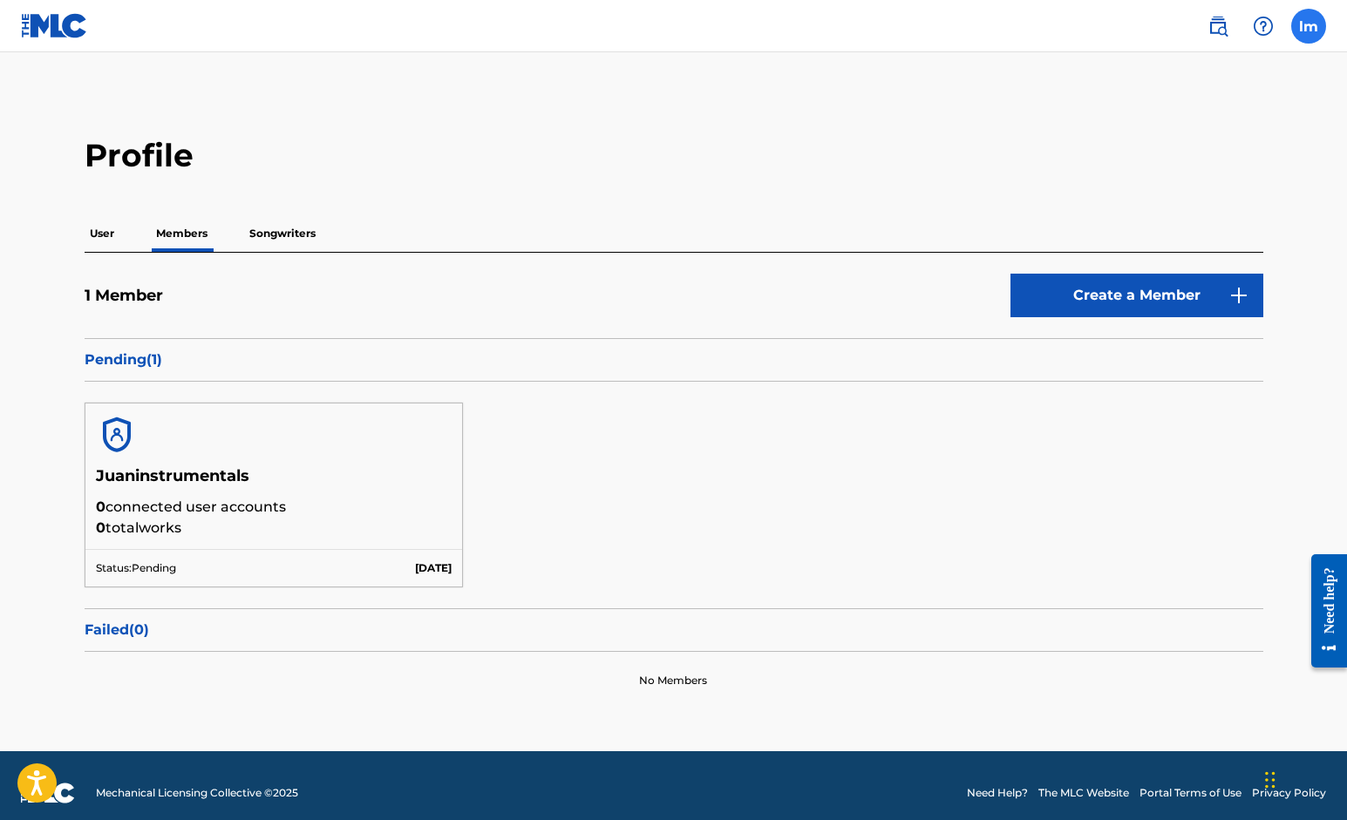
click at [1313, 27] on label at bounding box center [1308, 26] width 35 height 35
click at [1309, 26] on input "[PERSON_NAME] [EMAIL_ADDRESS][DOMAIN_NAME] Notification Preferences Profile Log…" at bounding box center [1309, 26] width 0 height 0
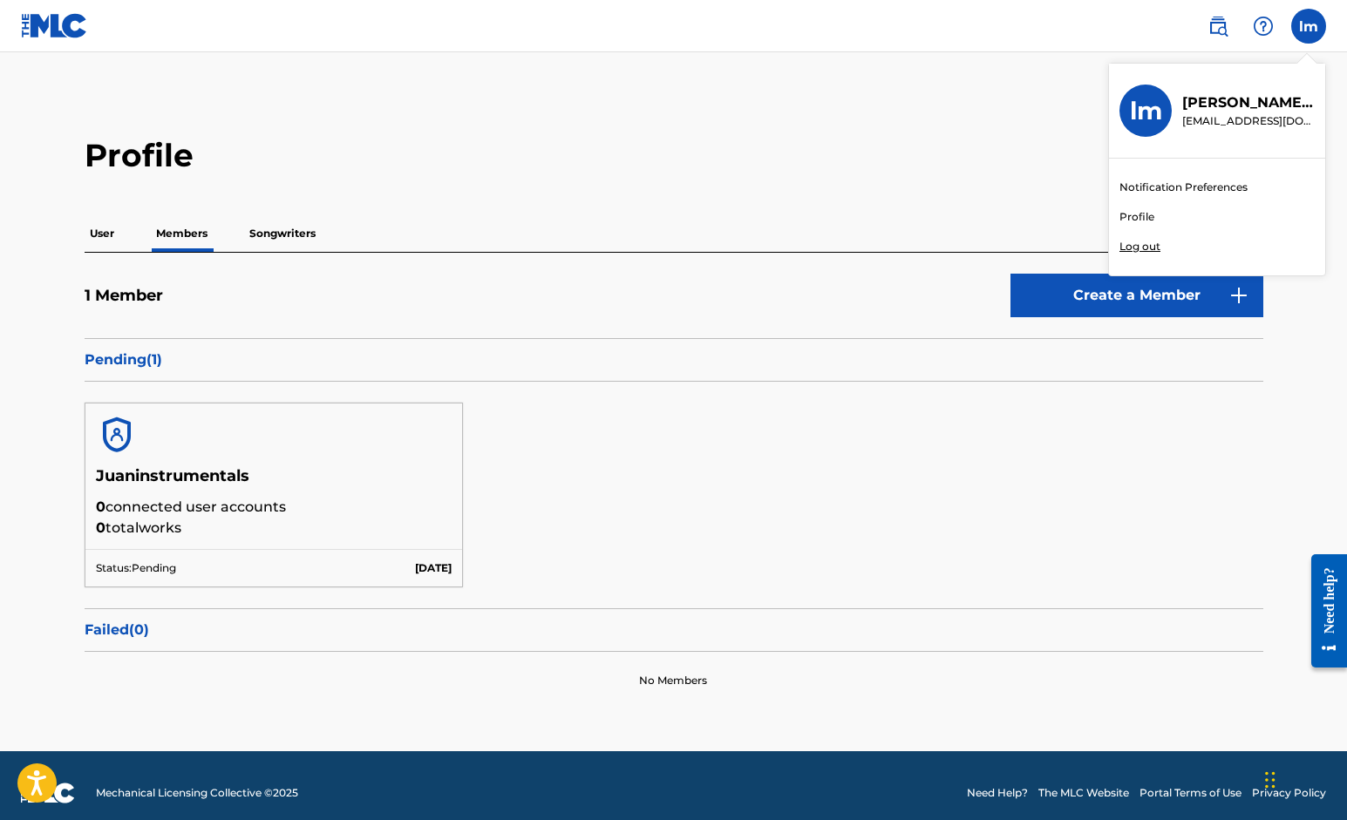
click at [1138, 243] on p "Log out" at bounding box center [1139, 247] width 41 height 16
click at [1309, 26] on input "[PERSON_NAME] [EMAIL_ADDRESS][DOMAIN_NAME] Notification Preferences Profile Log…" at bounding box center [1309, 26] width 0 height 0
